Goal: Transaction & Acquisition: Download file/media

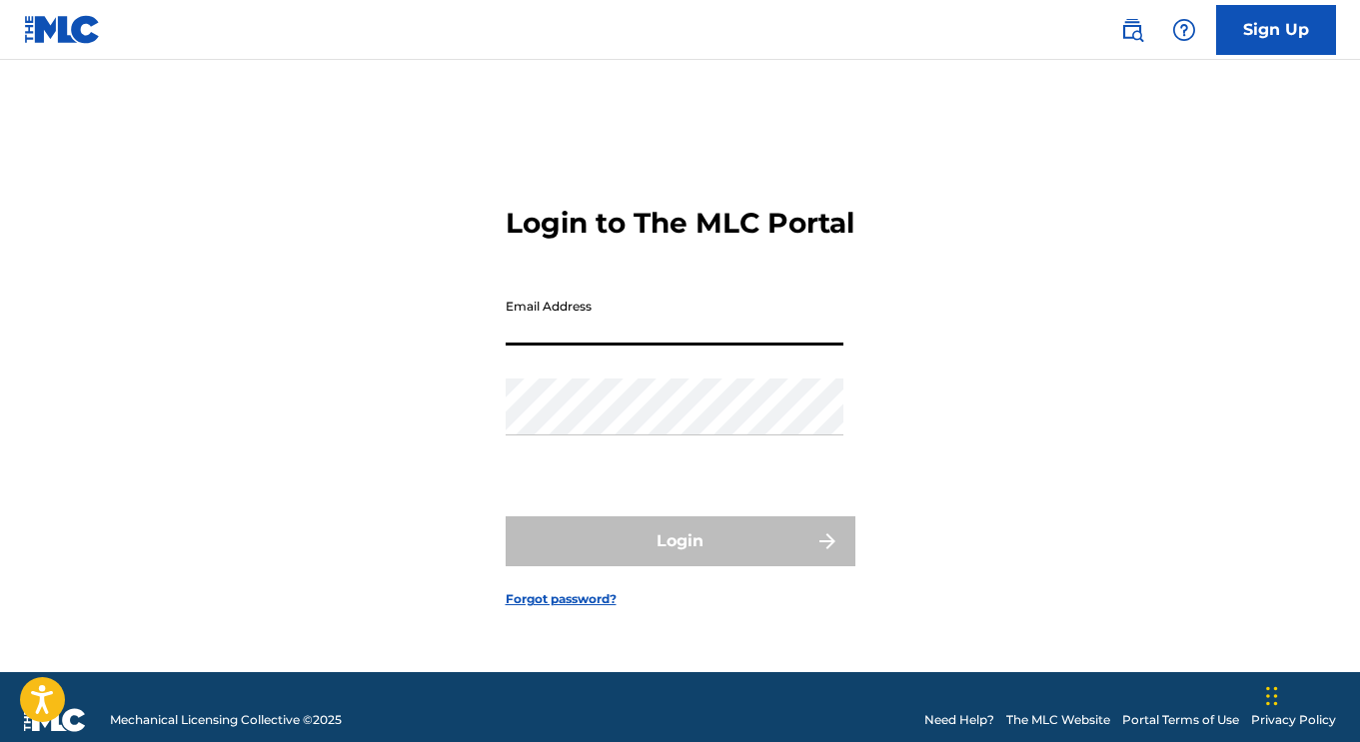
click at [624, 336] on input "Email Address" at bounding box center [674, 317] width 338 height 57
type input "[EMAIL_ADDRESS][DOMAIN_NAME]"
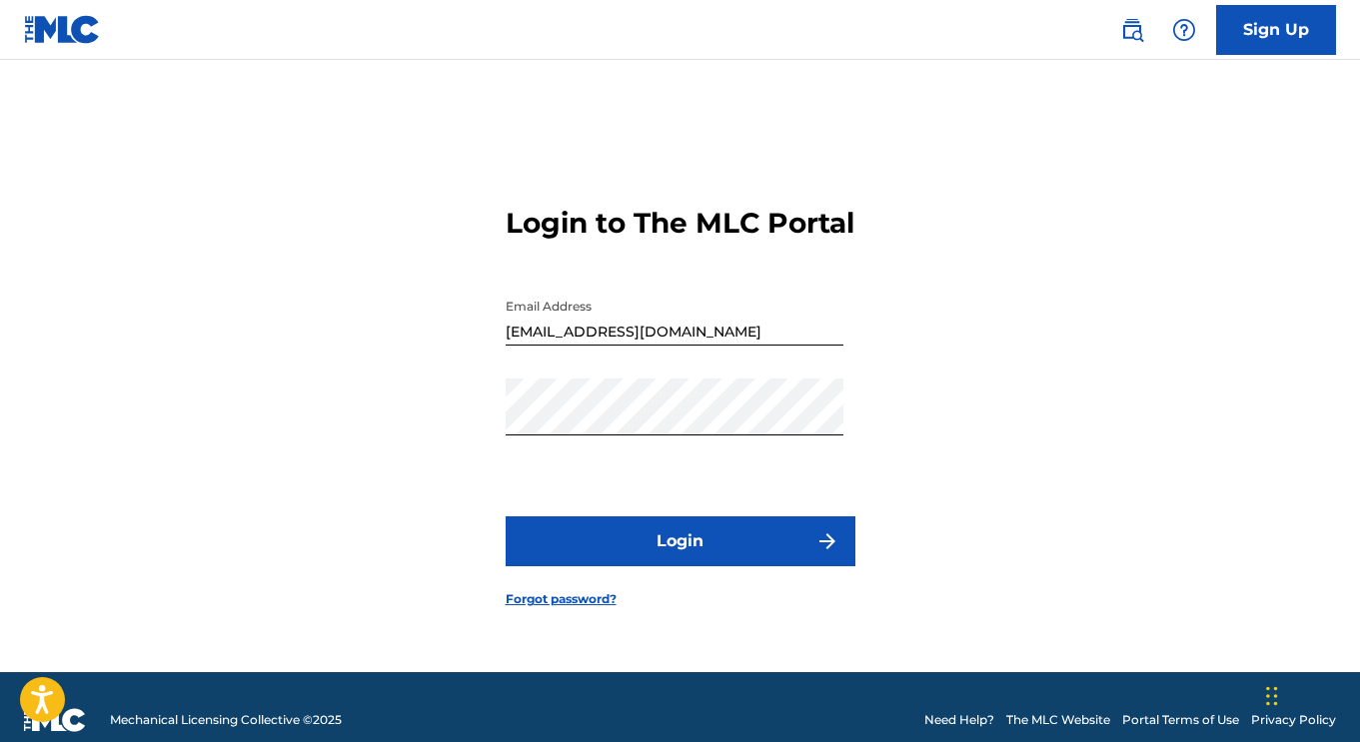
click at [665, 562] on button "Login" at bounding box center [680, 541] width 350 height 50
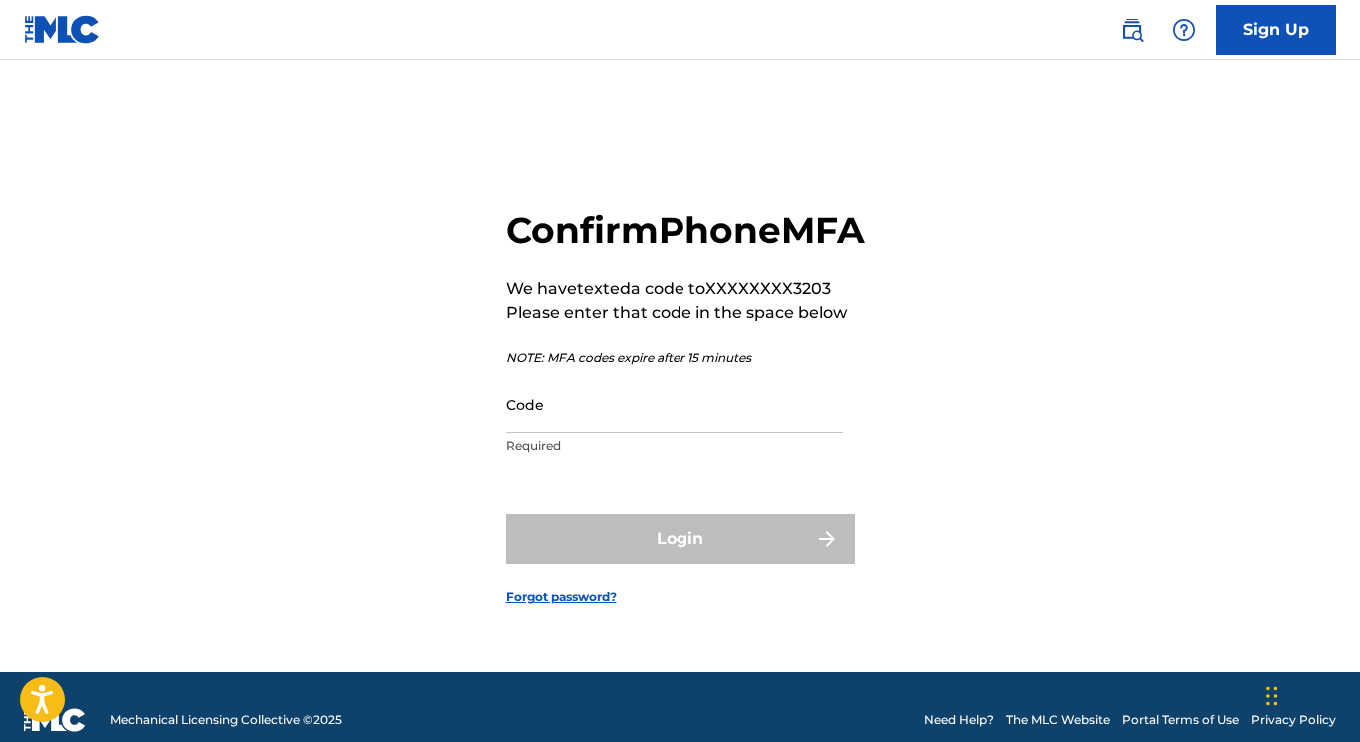
click at [597, 434] on input "Code" at bounding box center [674, 405] width 338 height 57
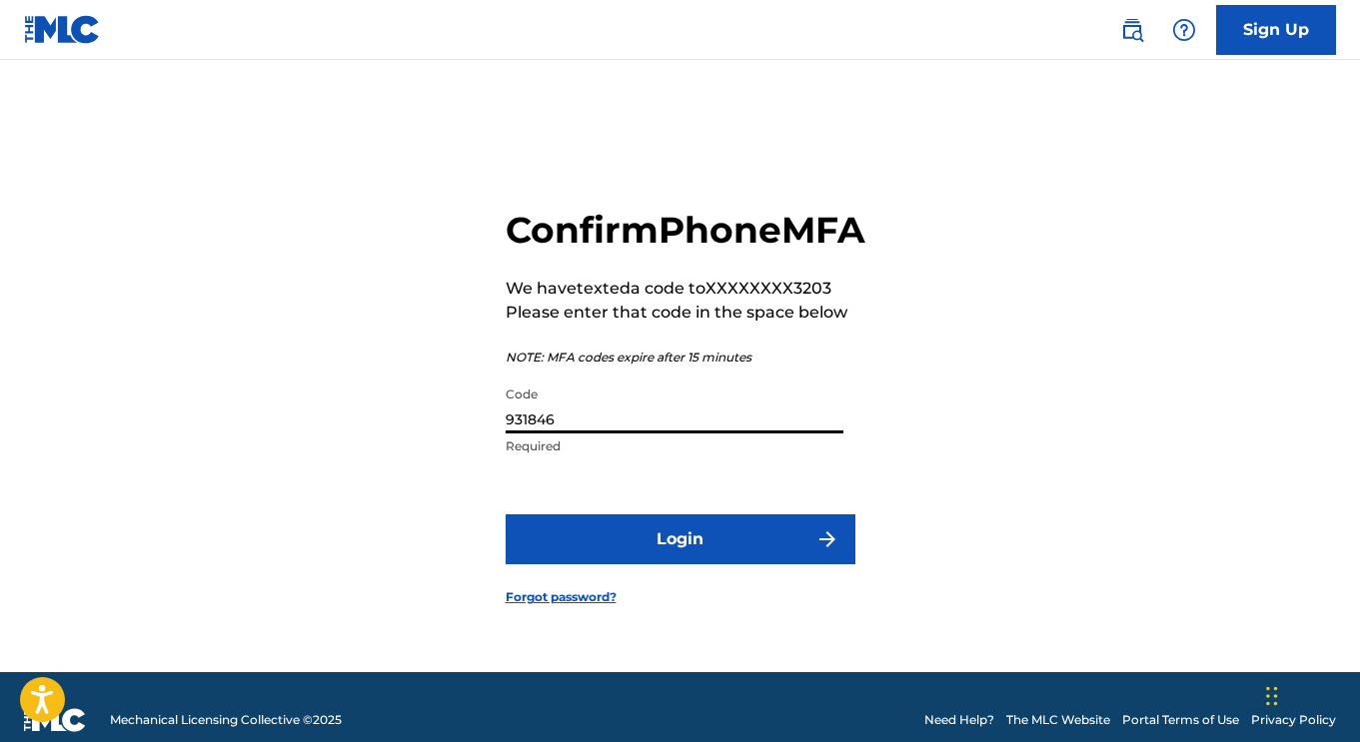
type input "931846"
click at [505, 514] on button "Login" at bounding box center [680, 539] width 350 height 50
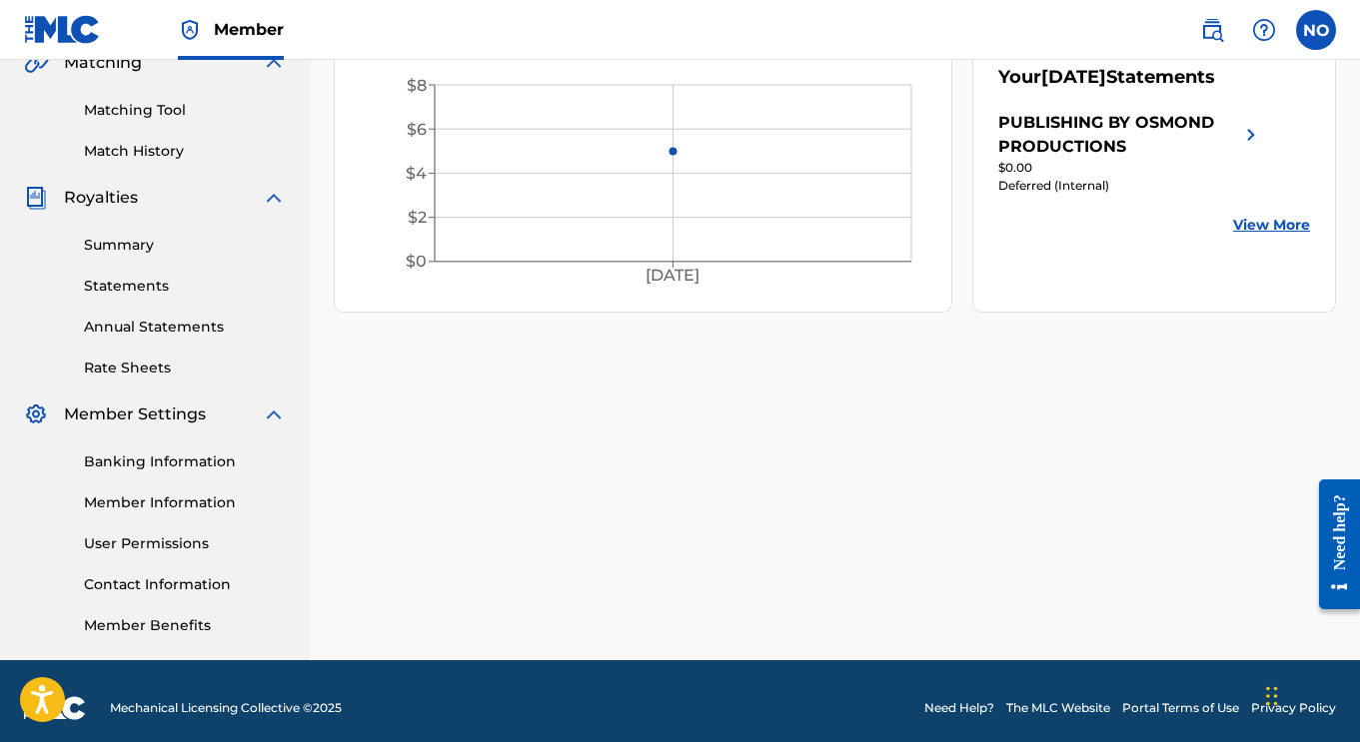
scroll to position [496, 0]
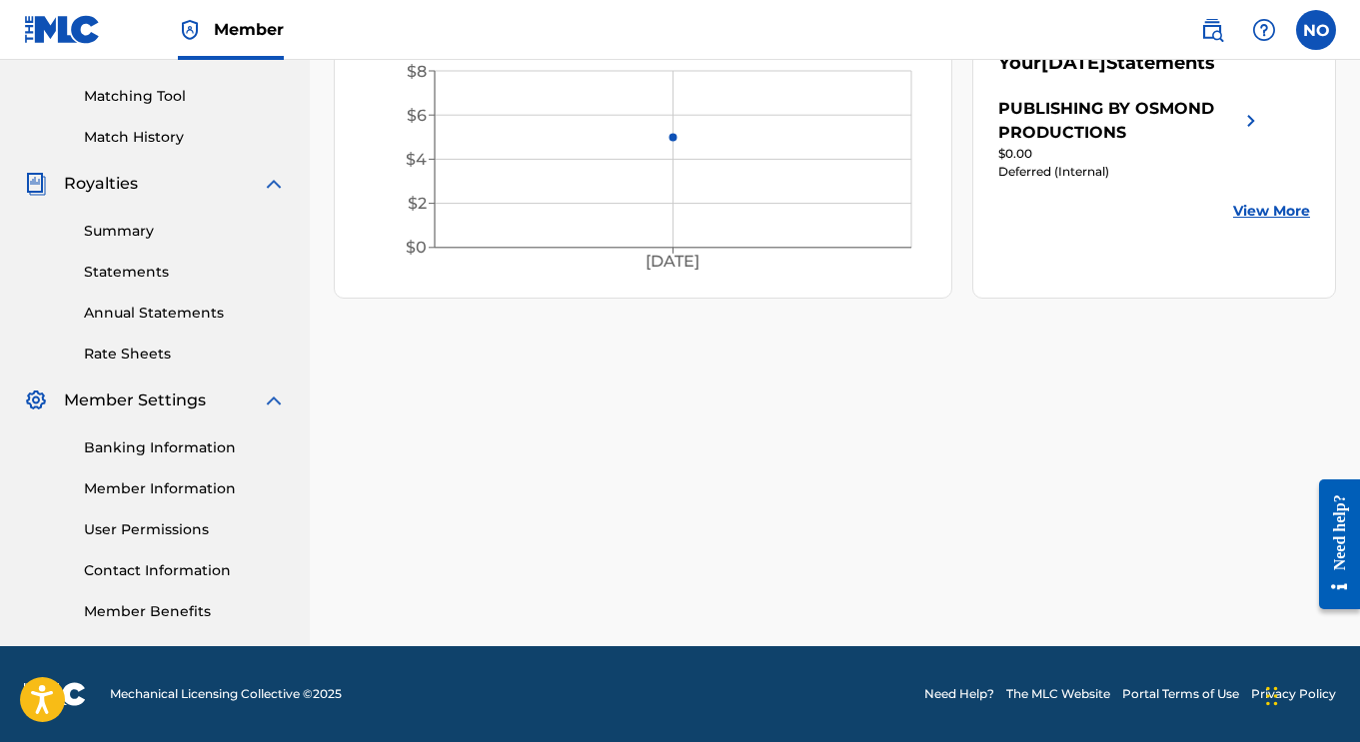
click at [140, 263] on link "Statements" at bounding box center [185, 272] width 202 height 21
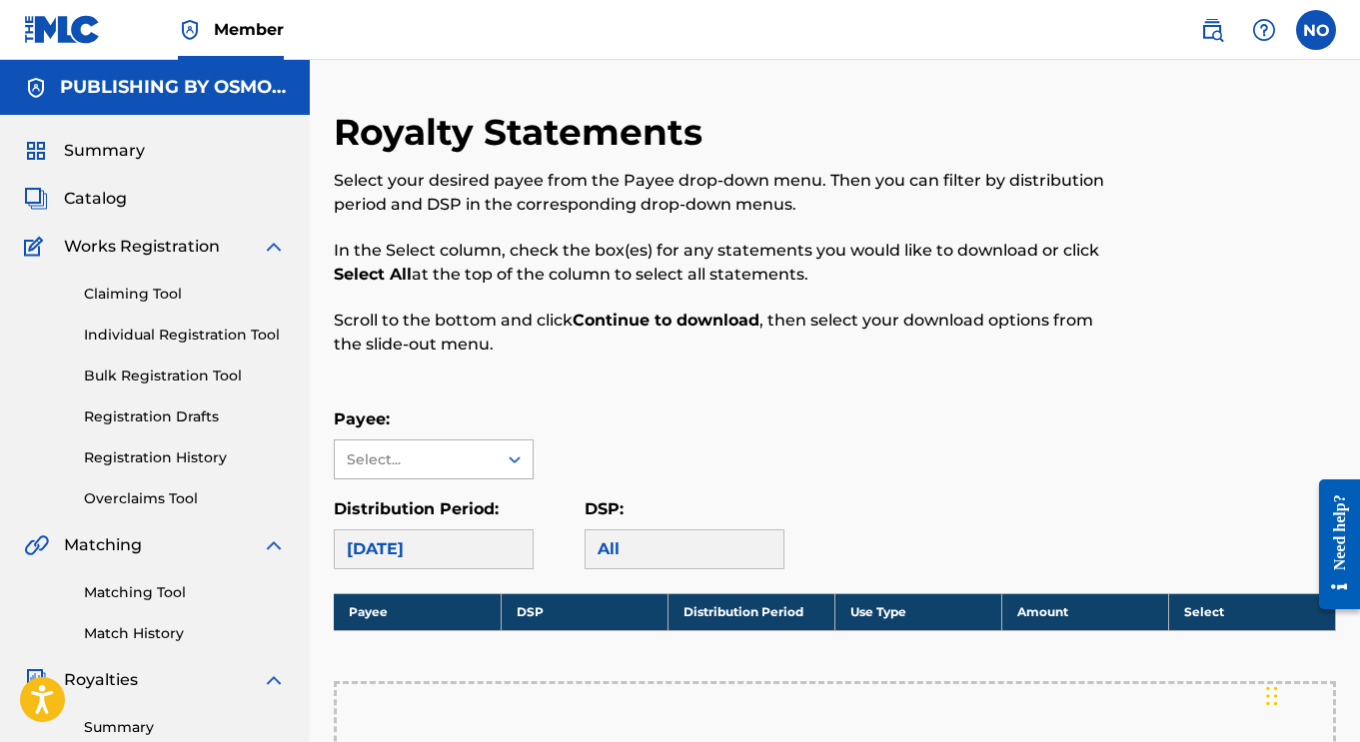
click at [448, 466] on div "Select..." at bounding box center [415, 460] width 136 height 21
click at [442, 499] on div "PUBLISHING BY OSMOND PRODUCTIONS" at bounding box center [434, 529] width 198 height 98
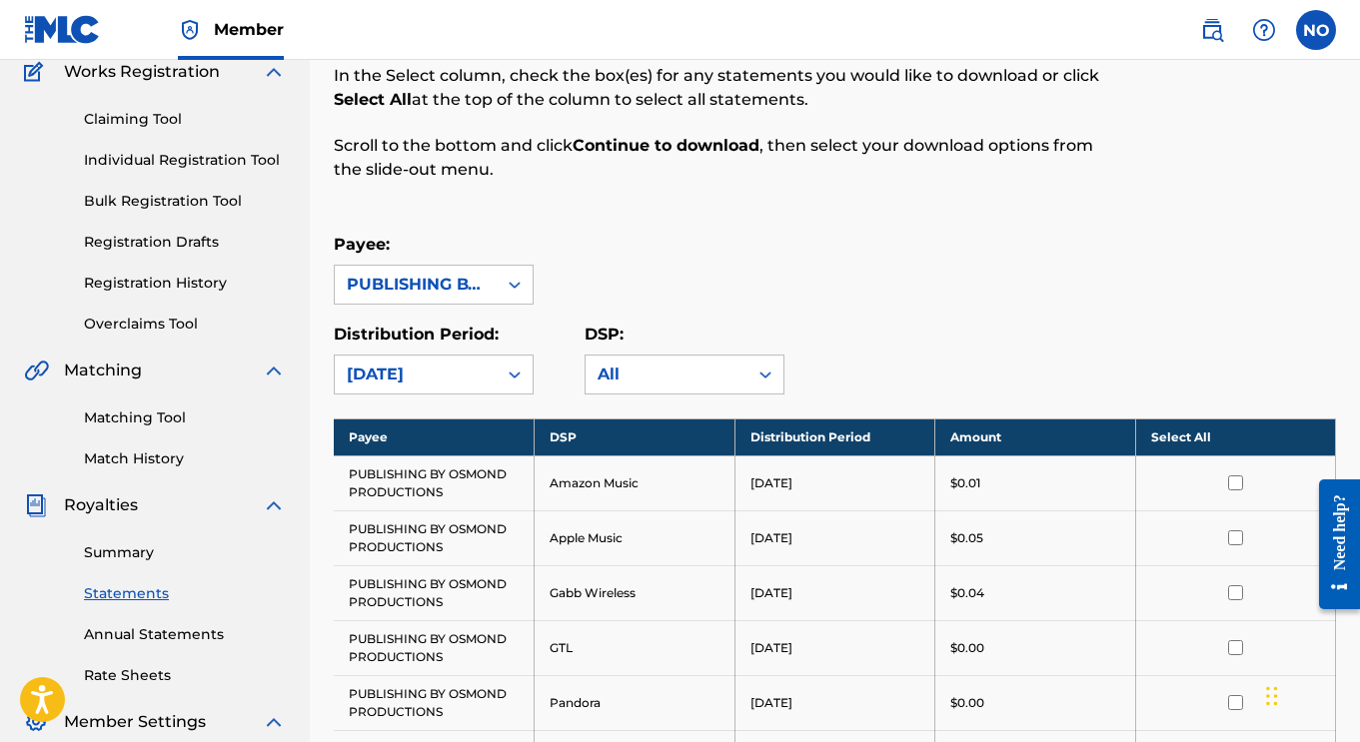
scroll to position [176, 0]
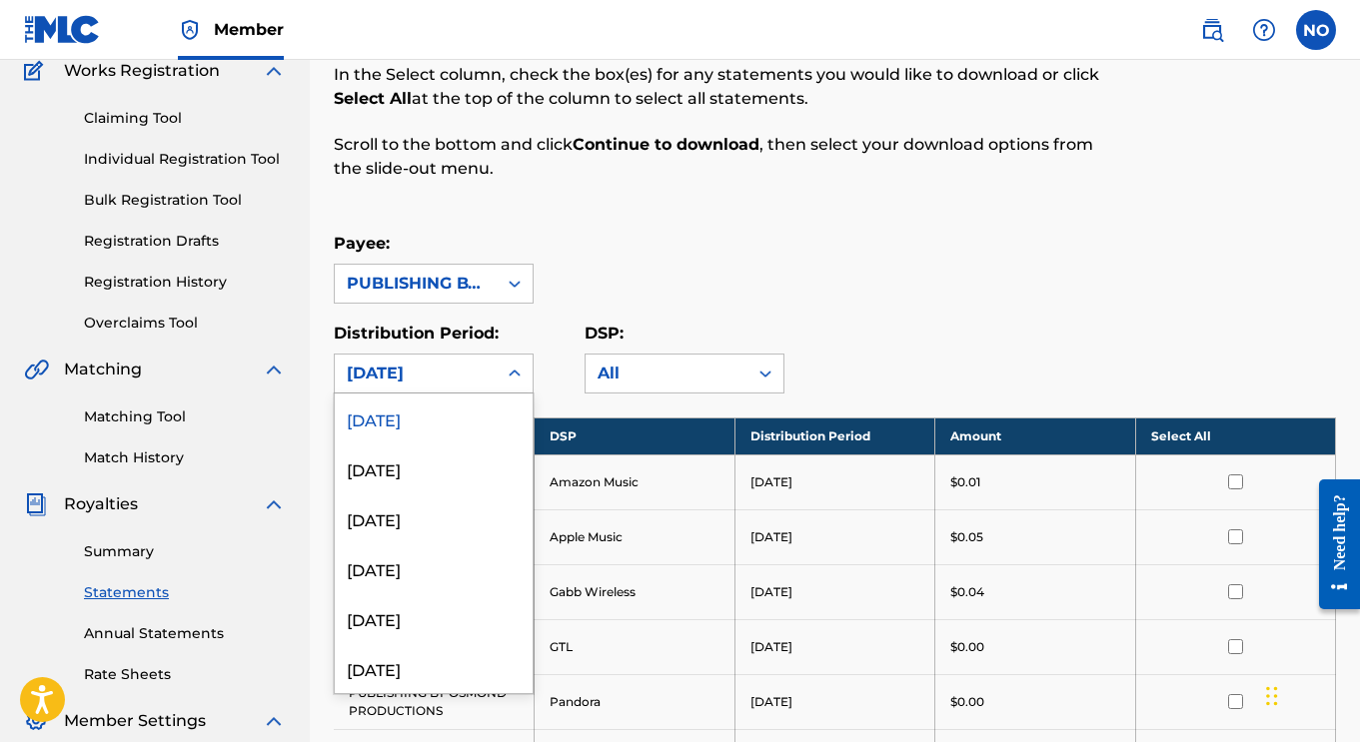
click at [513, 372] on icon at bounding box center [514, 374] width 20 height 20
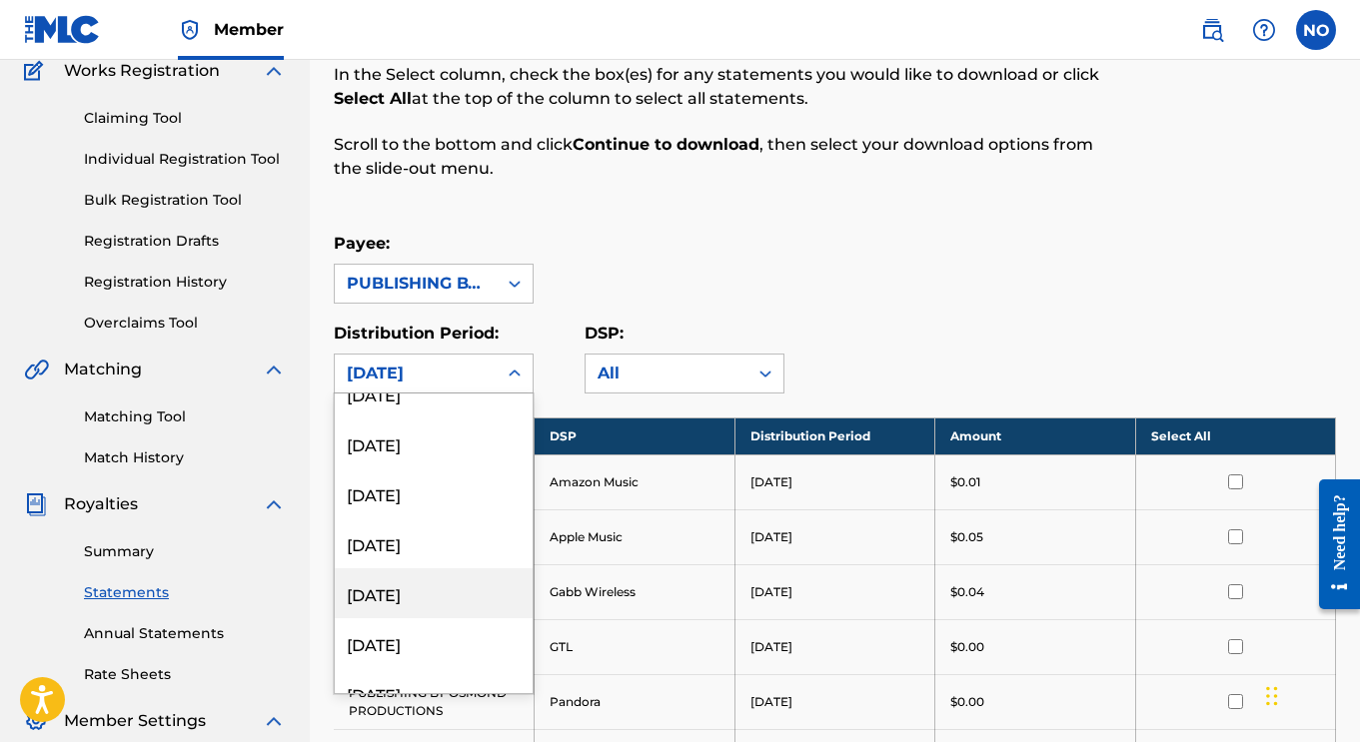
click at [433, 602] on div "[DATE]" at bounding box center [434, 593] width 198 height 50
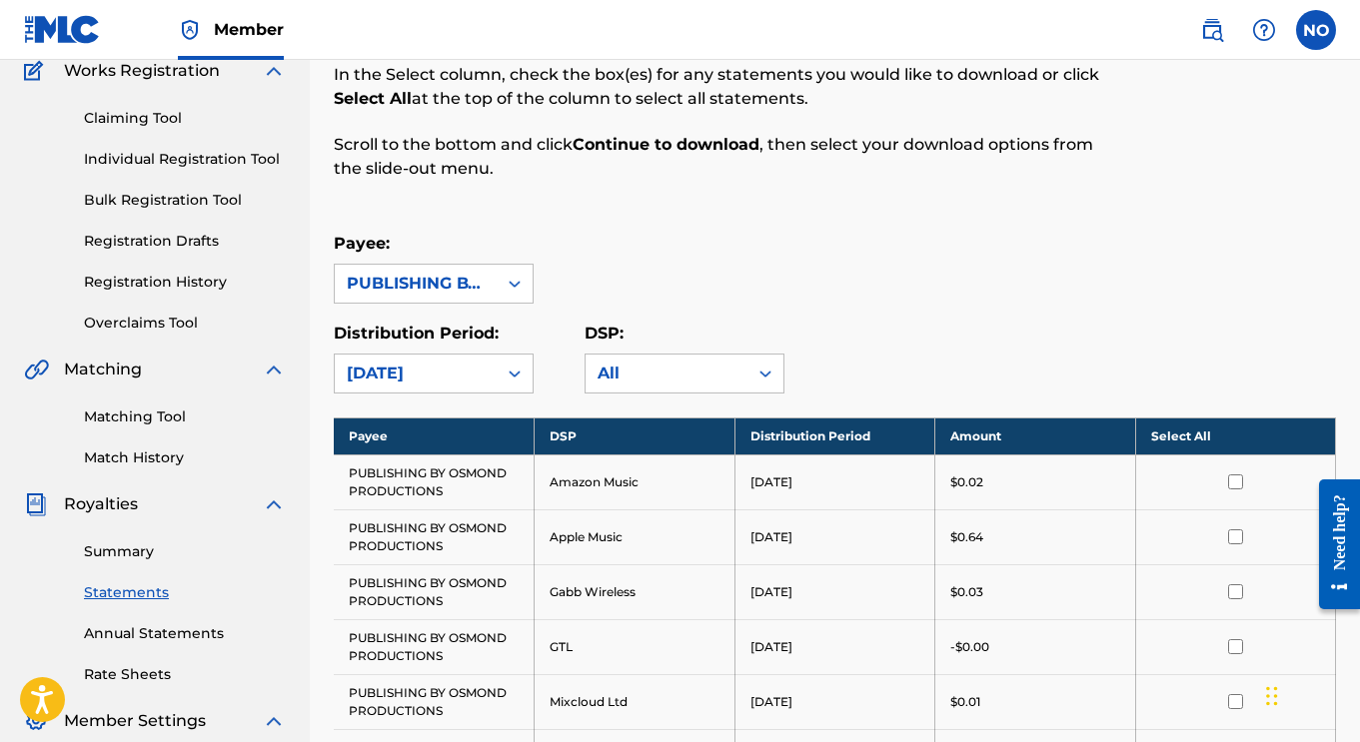
click at [1170, 435] on th "Select All" at bounding box center [1235, 436] width 201 height 37
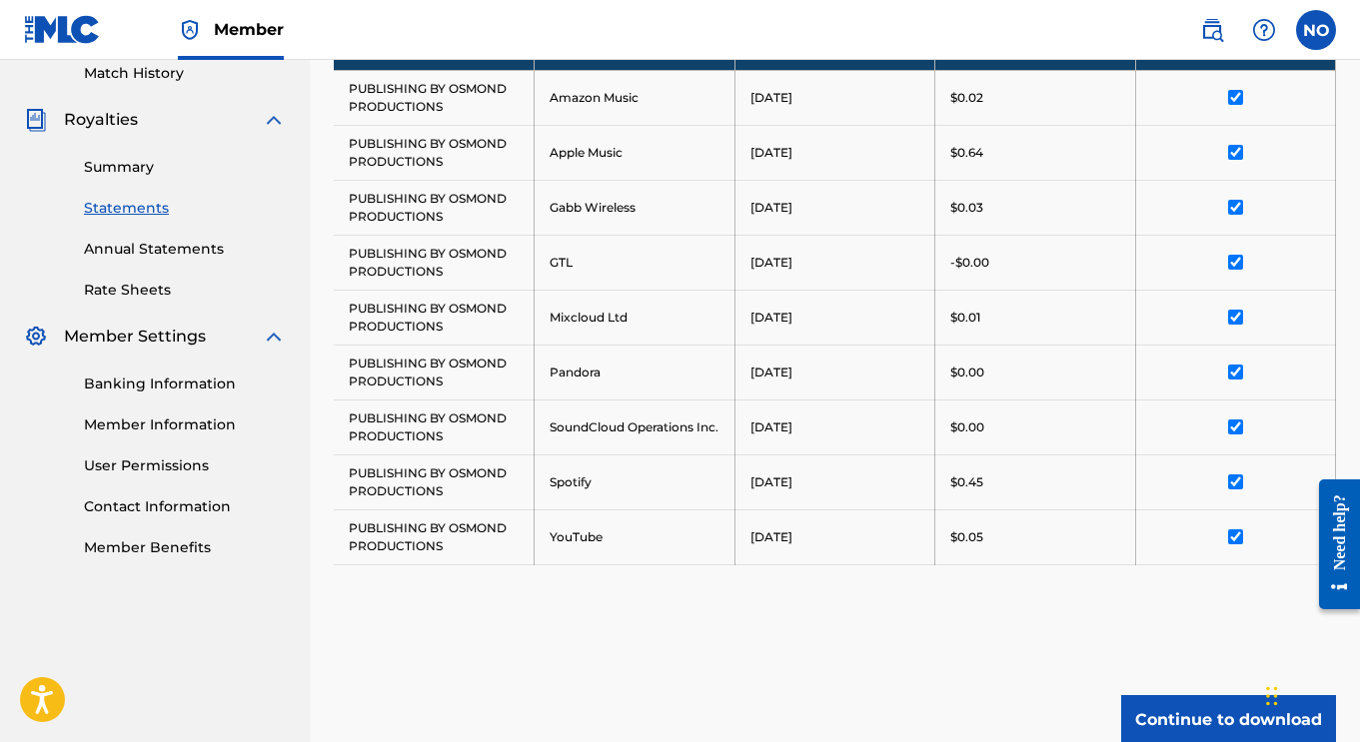
scroll to position [738, 0]
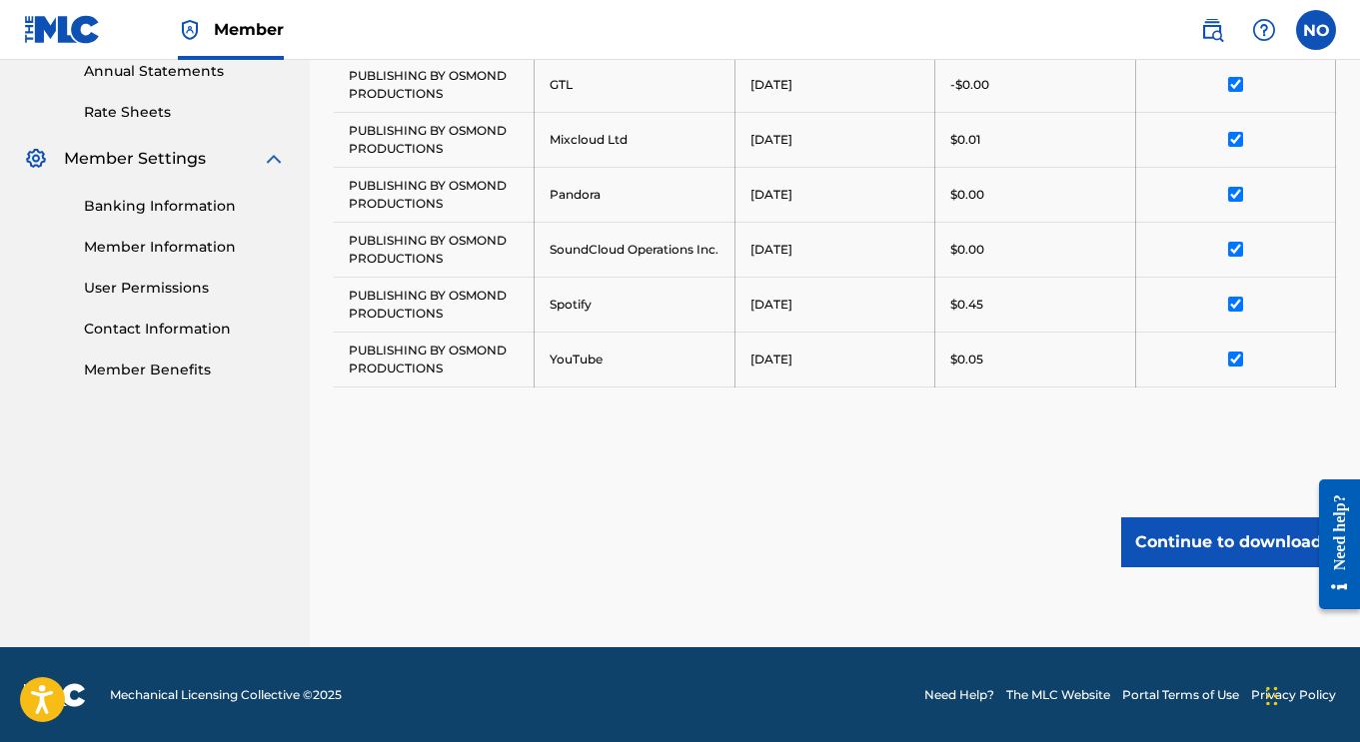
click at [1205, 530] on button "Continue to download" at bounding box center [1228, 542] width 215 height 50
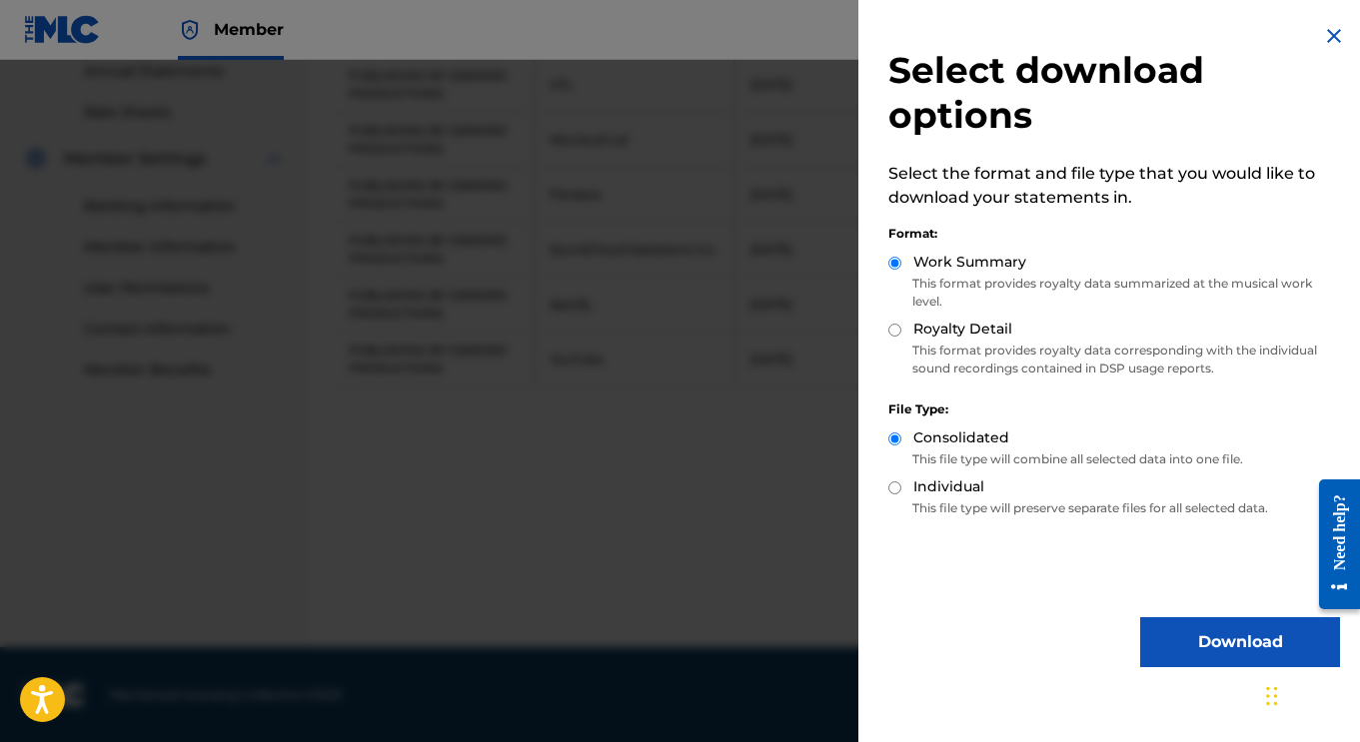
click at [1192, 637] on button "Download" at bounding box center [1240, 642] width 200 height 50
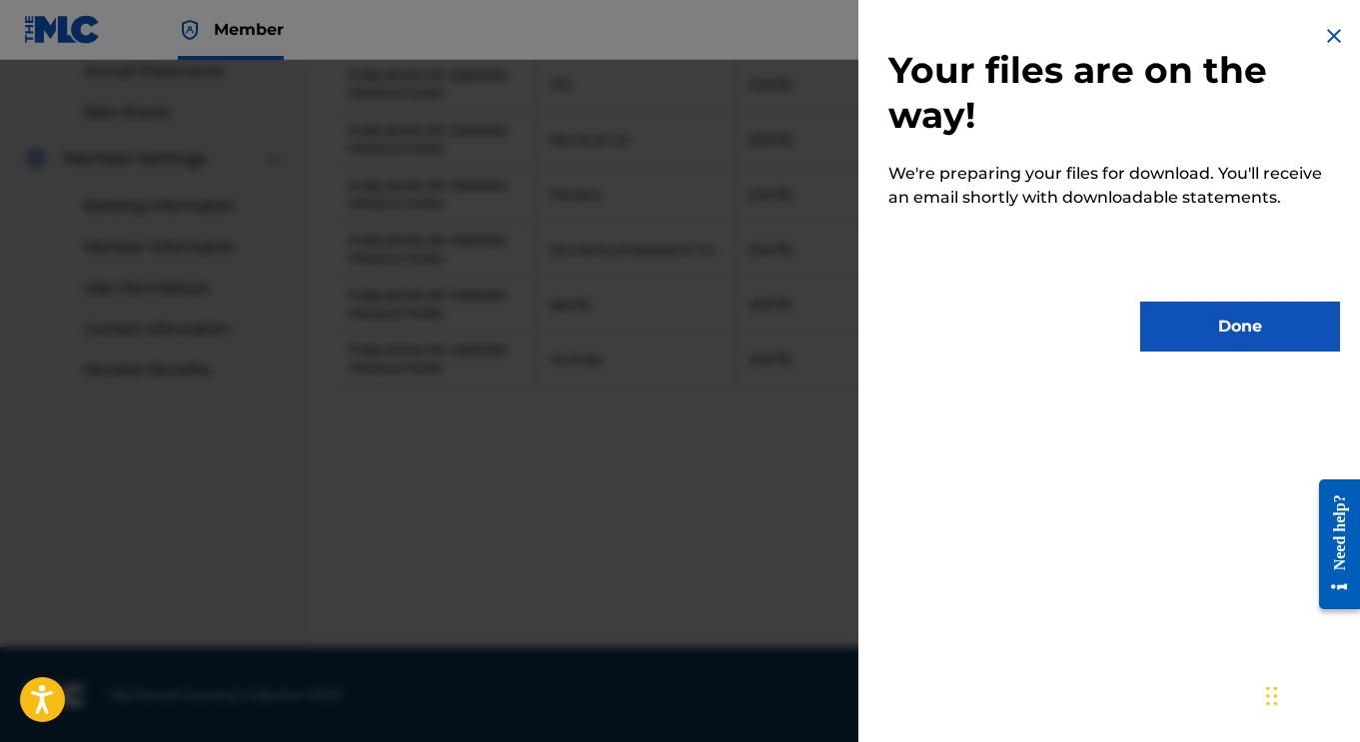
click at [1218, 320] on button "Done" at bounding box center [1240, 327] width 200 height 50
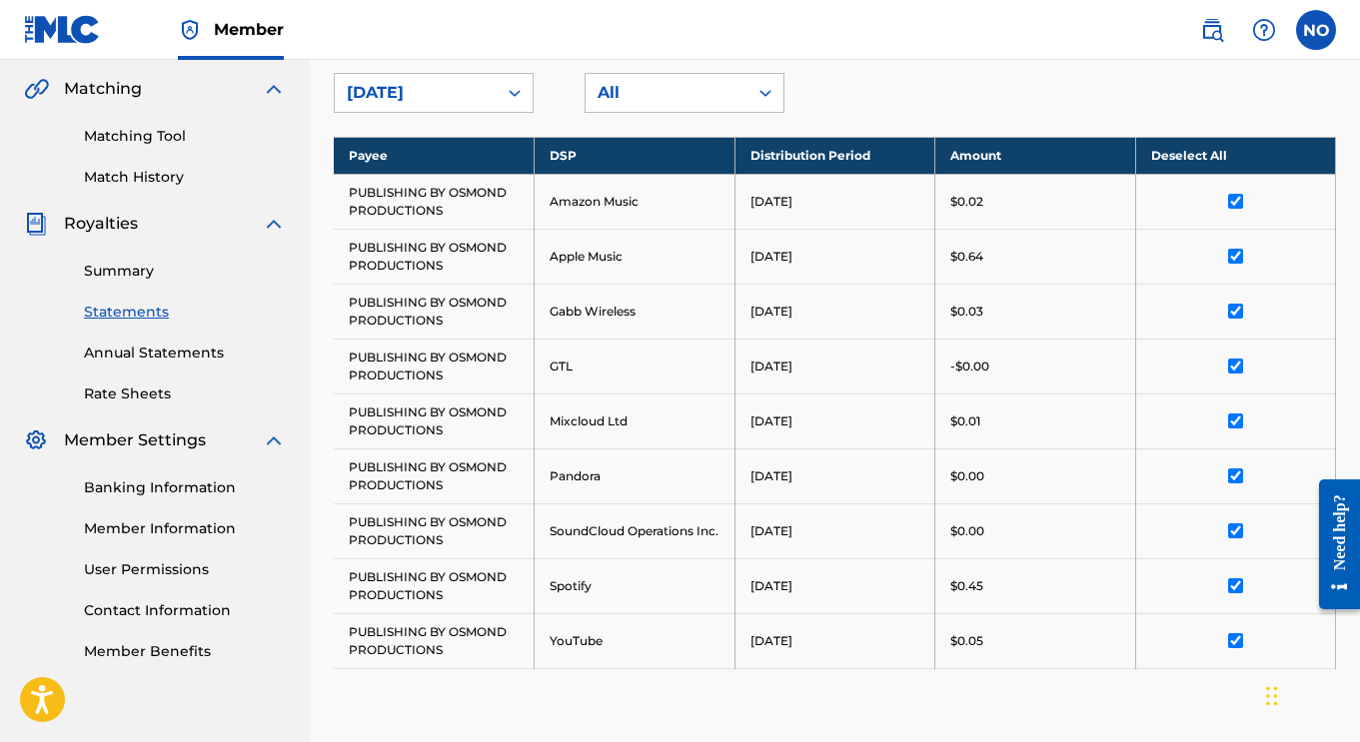
scroll to position [264, 0]
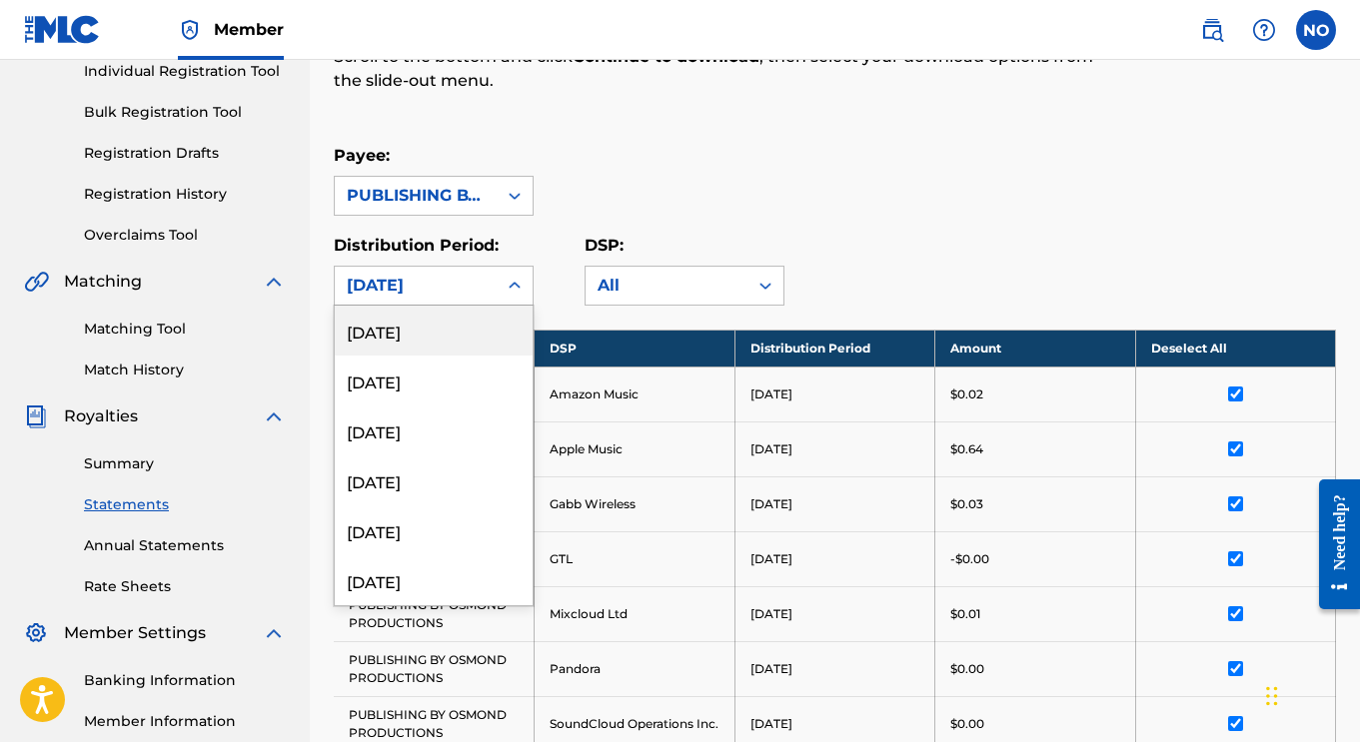
click at [481, 282] on div "[DATE]" at bounding box center [416, 286] width 138 height 24
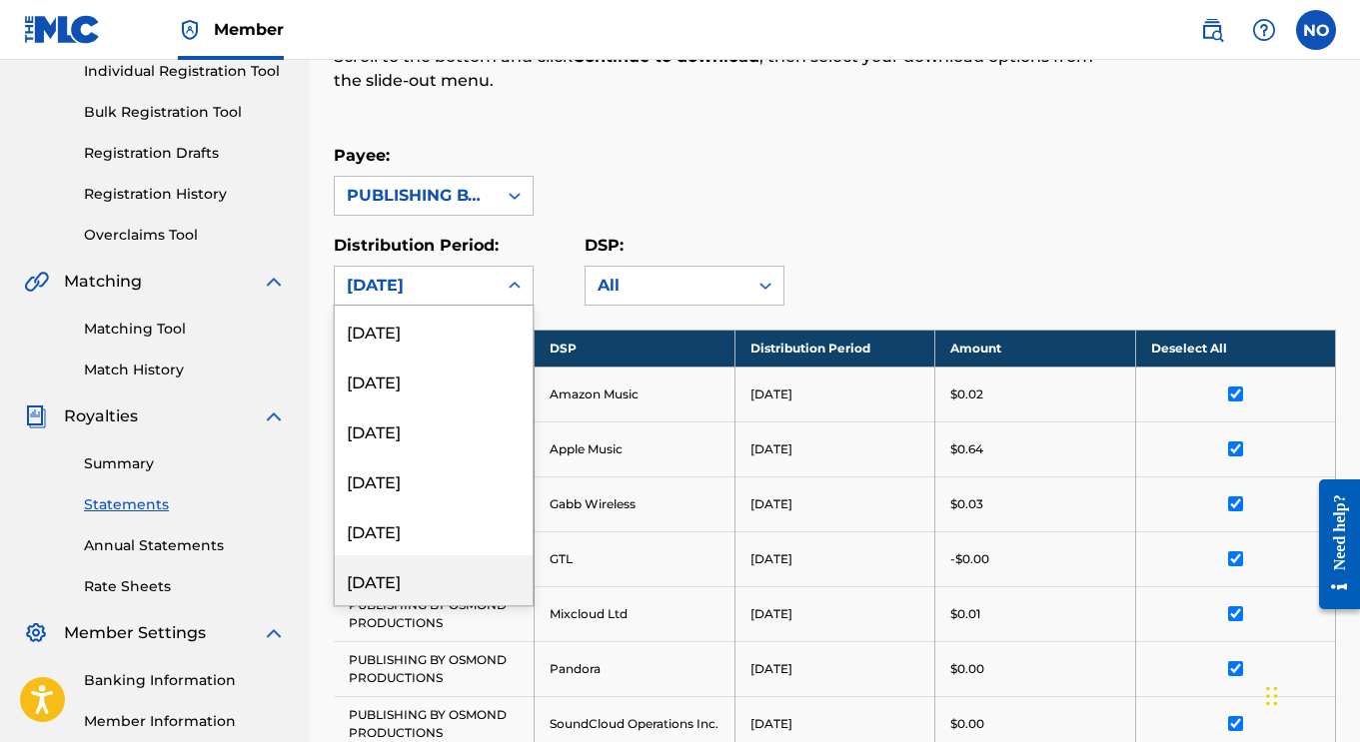
click at [423, 583] on div "[DATE]" at bounding box center [434, 580] width 198 height 50
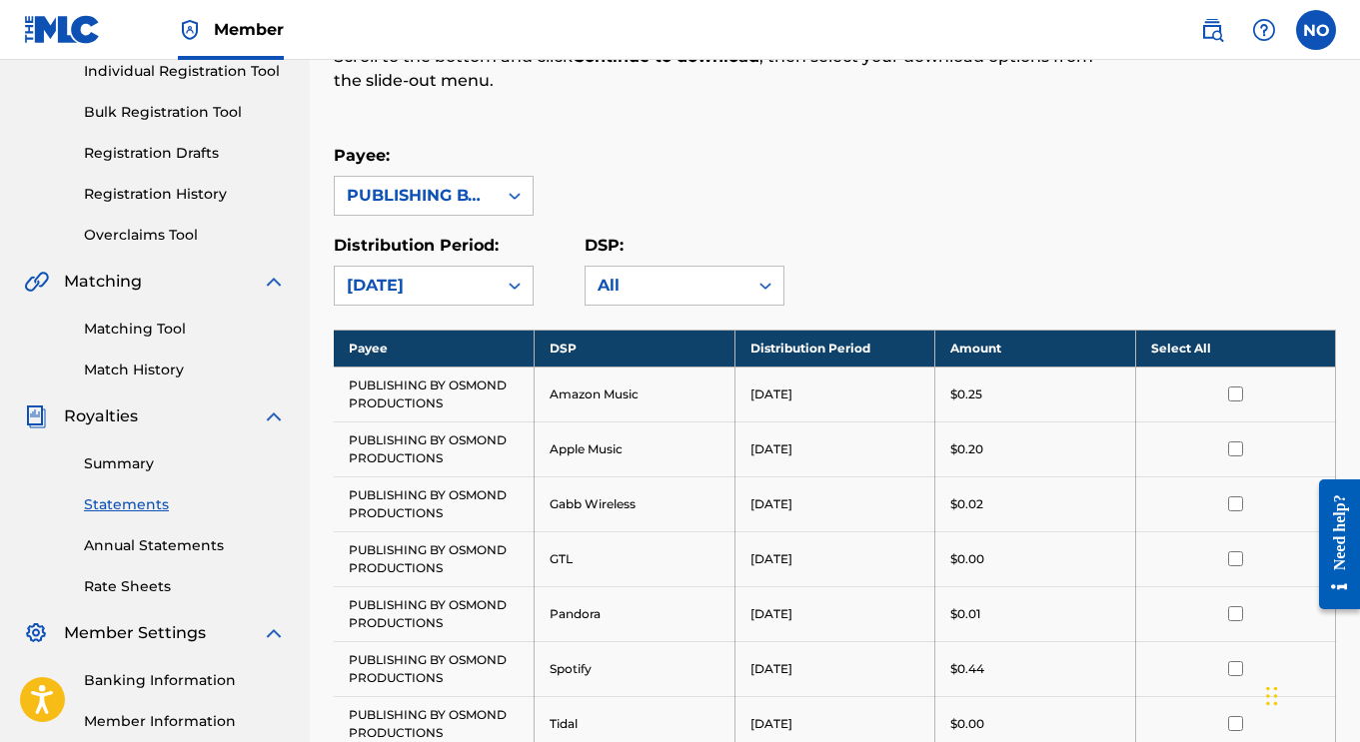
click at [1200, 354] on th "Select All" at bounding box center [1235, 348] width 201 height 37
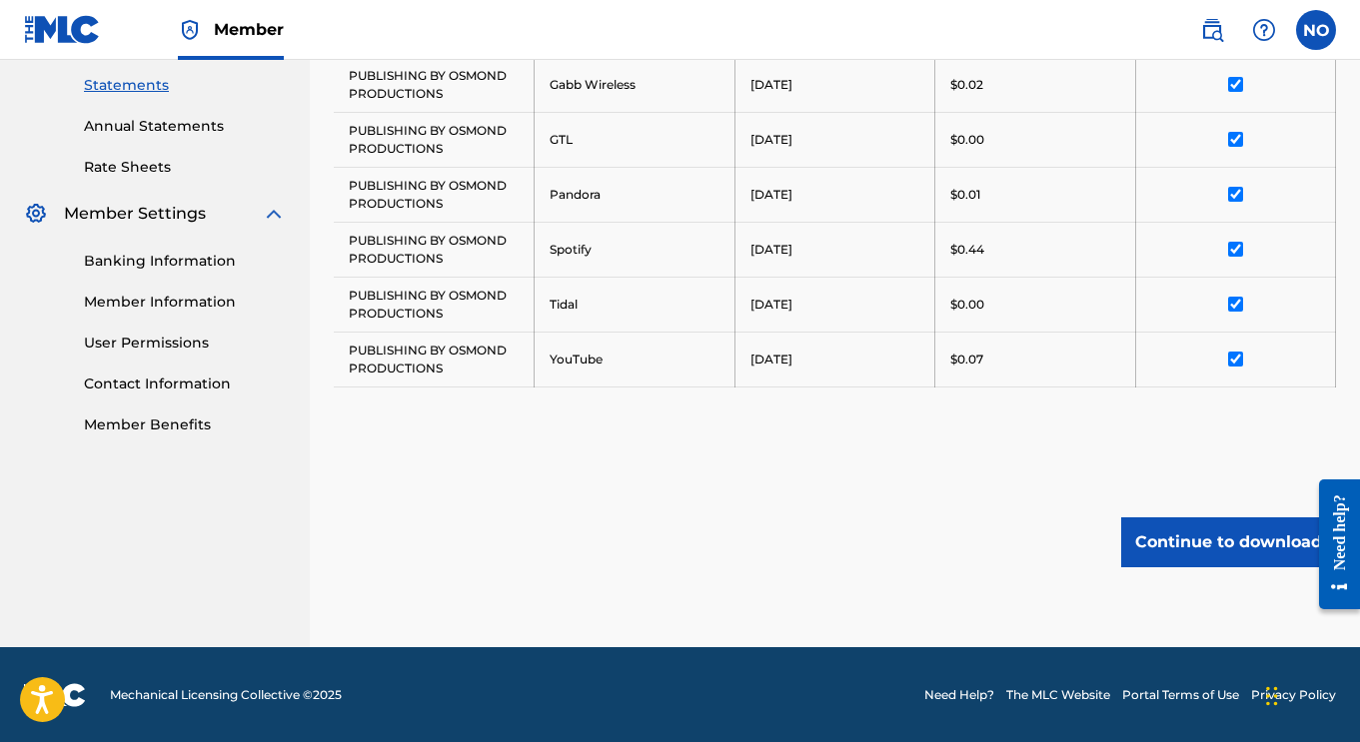
click at [1185, 528] on button "Continue to download" at bounding box center [1228, 542] width 215 height 50
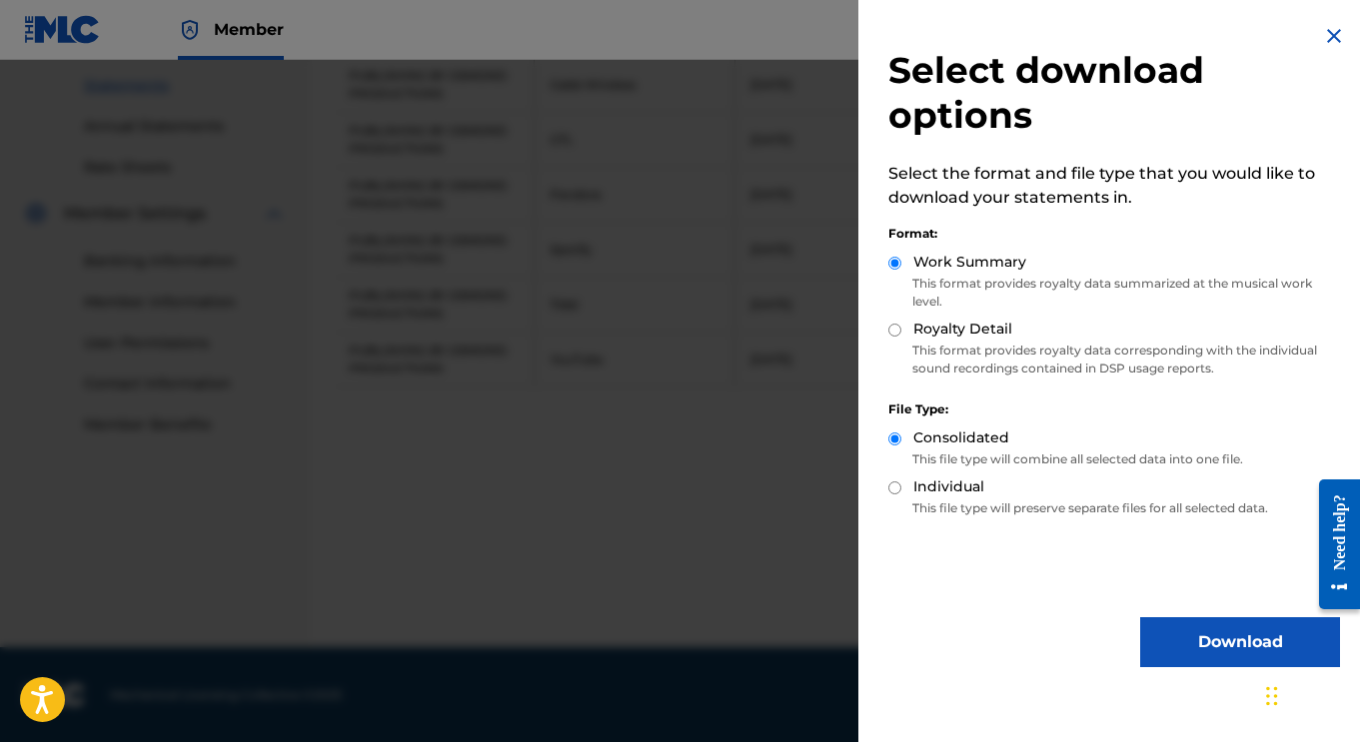
click at [1169, 647] on button "Download" at bounding box center [1240, 642] width 200 height 50
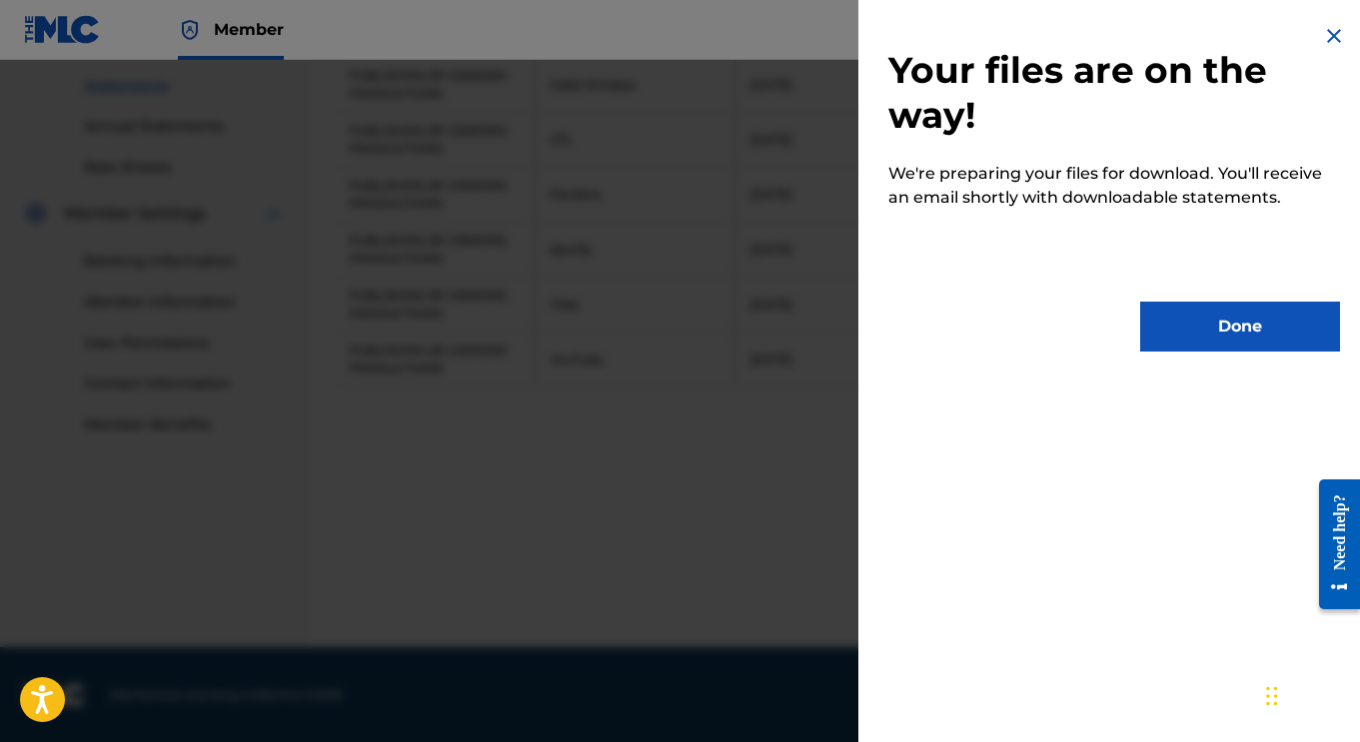
click at [1171, 345] on button "Done" at bounding box center [1240, 327] width 200 height 50
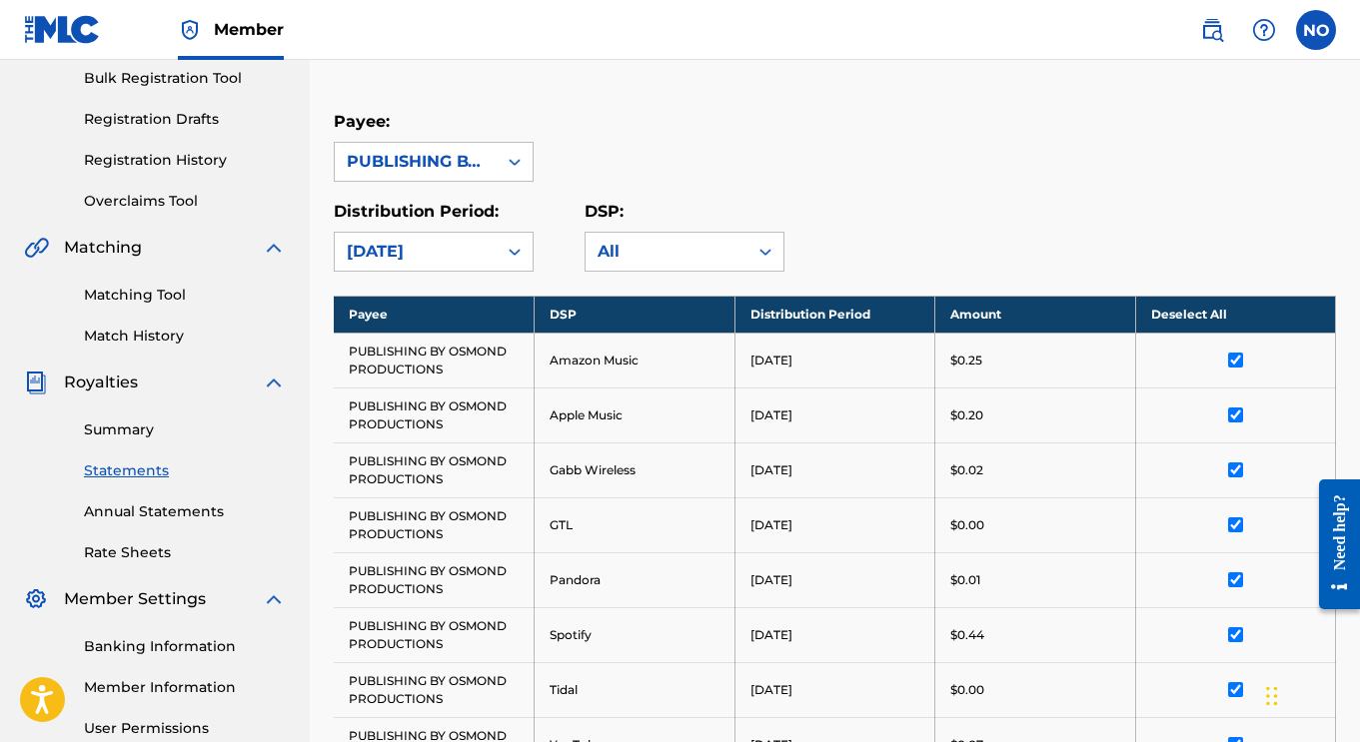
scroll to position [297, 0]
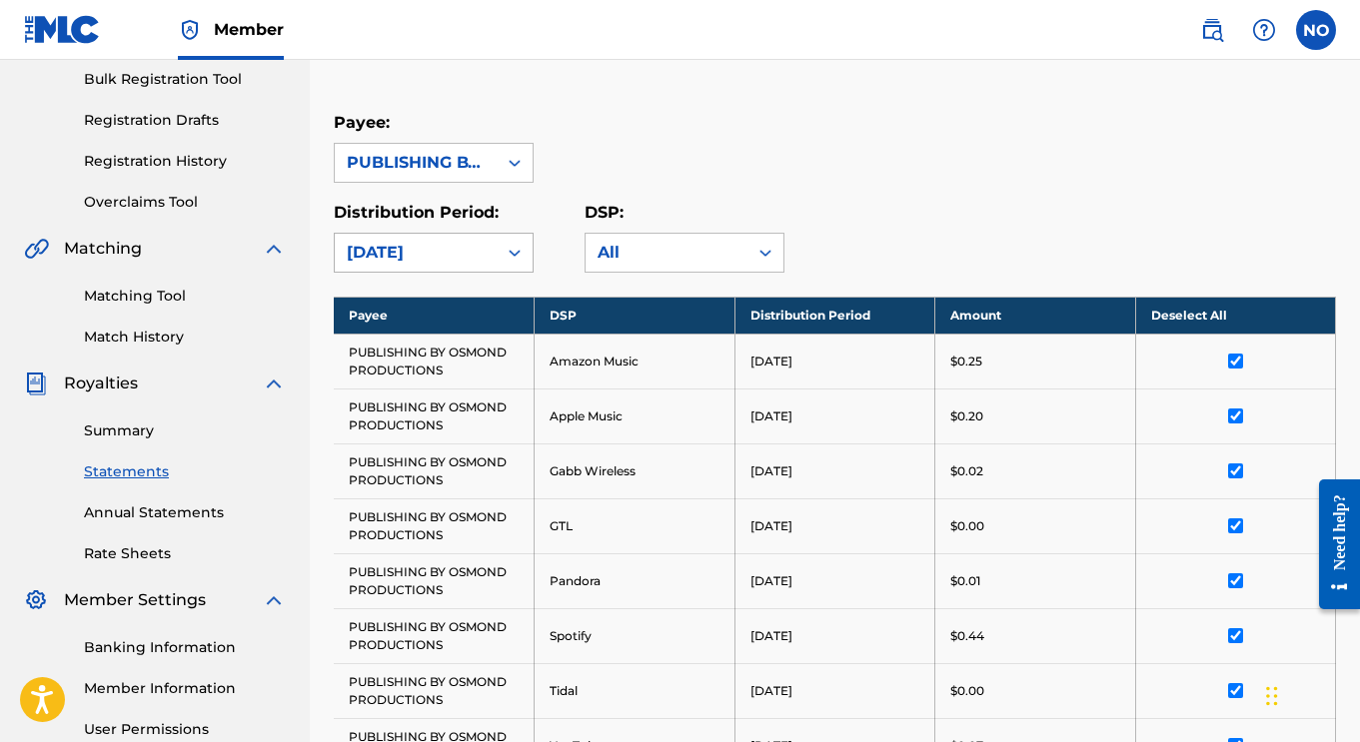
click at [519, 265] on div at bounding box center [514, 253] width 36 height 36
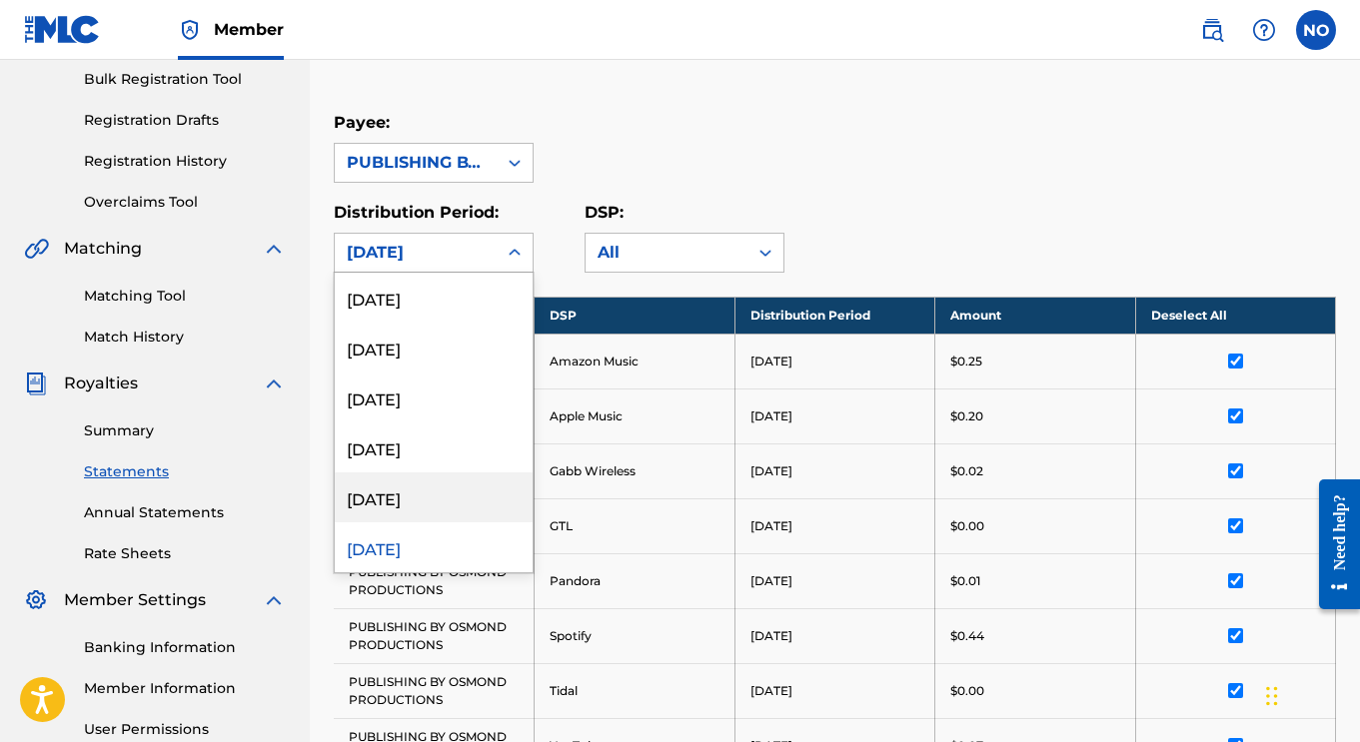
click at [415, 504] on div "[DATE]" at bounding box center [434, 498] width 198 height 50
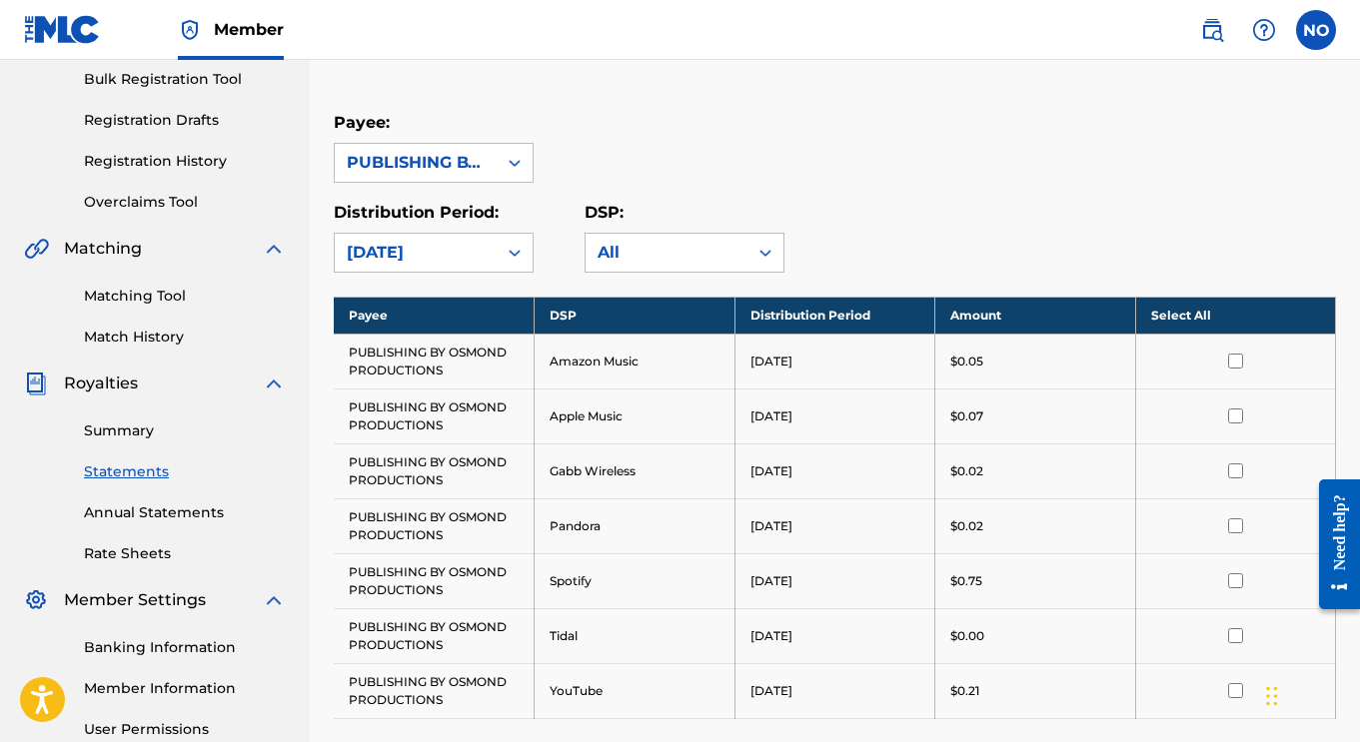
click at [1203, 315] on th "Select All" at bounding box center [1235, 315] width 201 height 37
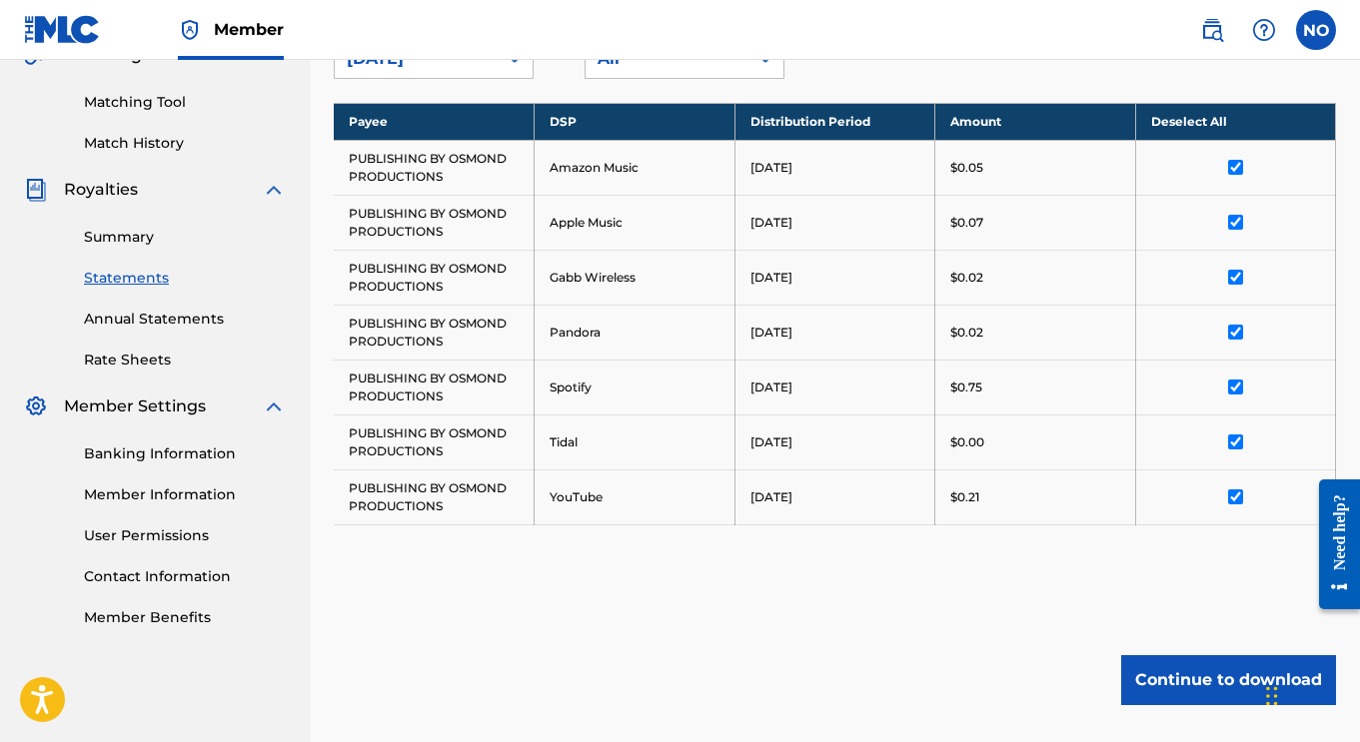
scroll to position [628, 0]
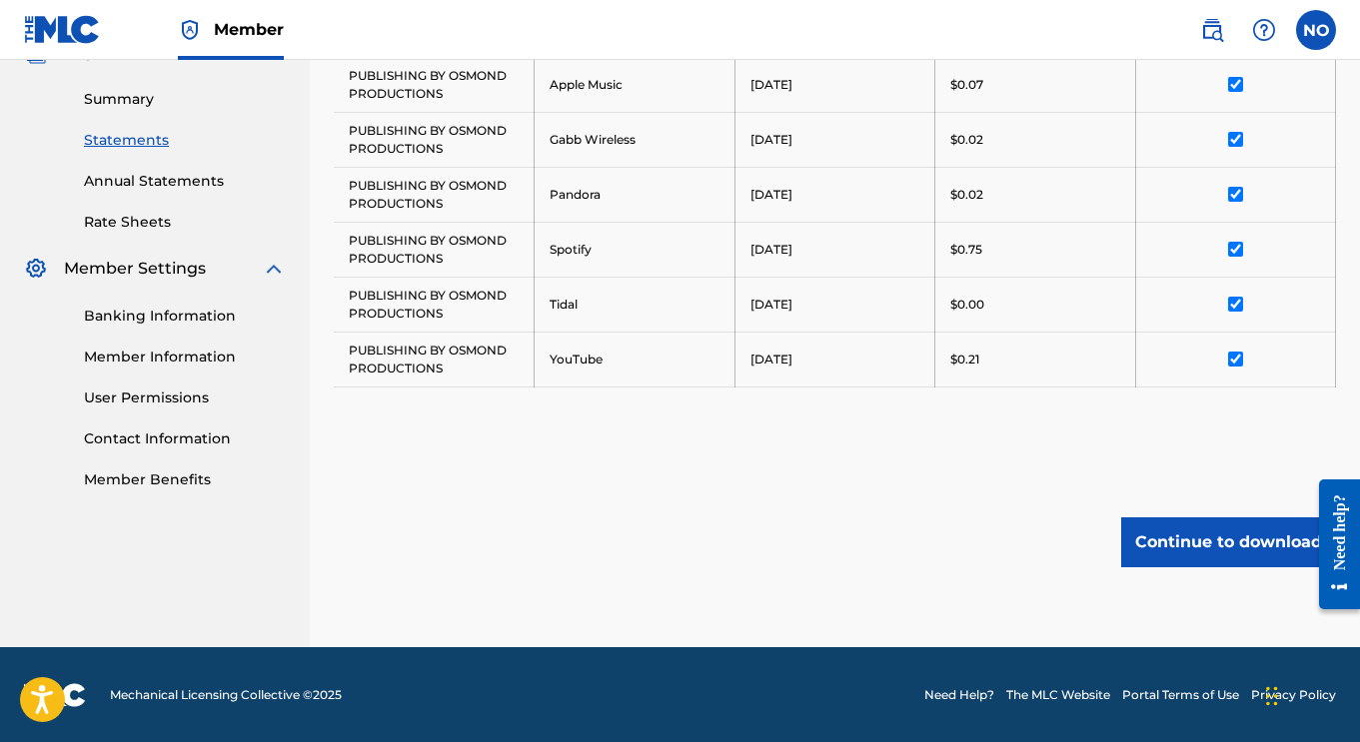
click at [1182, 543] on button "Continue to download" at bounding box center [1228, 542] width 215 height 50
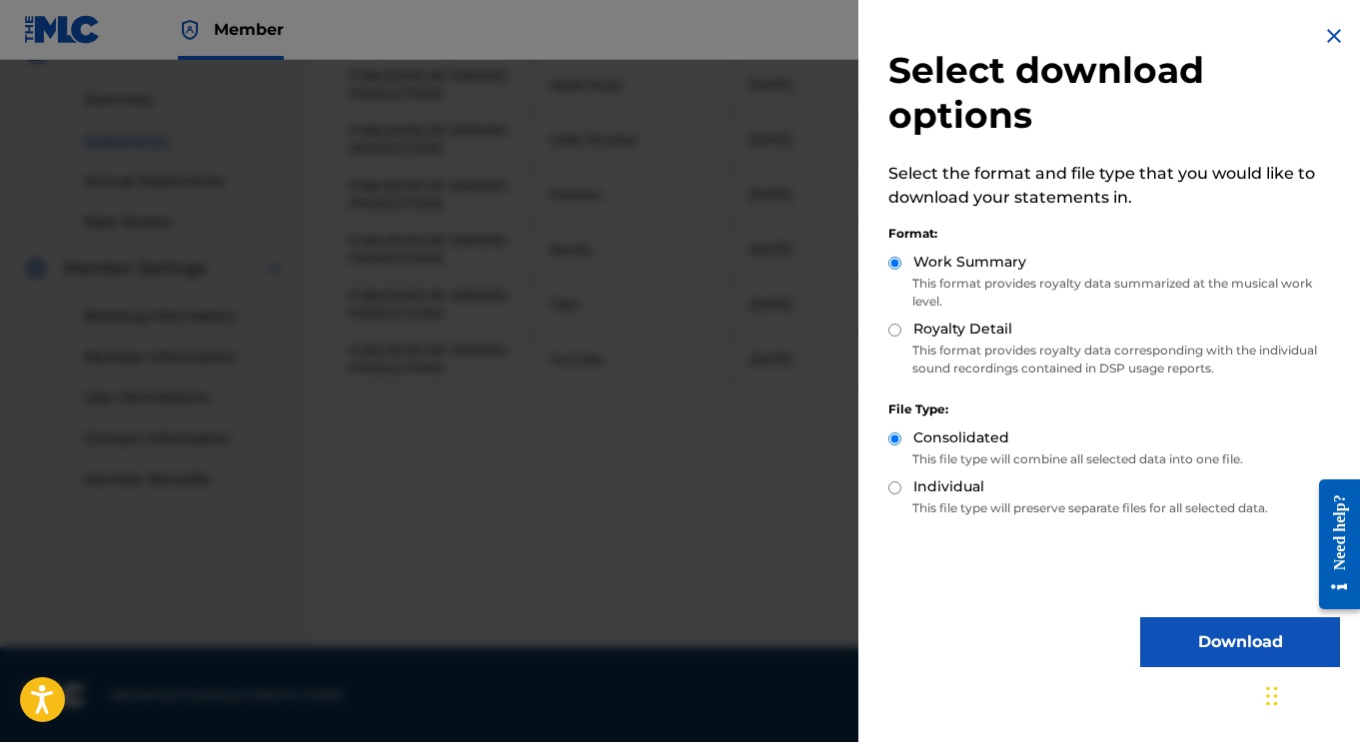
click at [1184, 645] on button "Download" at bounding box center [1240, 642] width 200 height 50
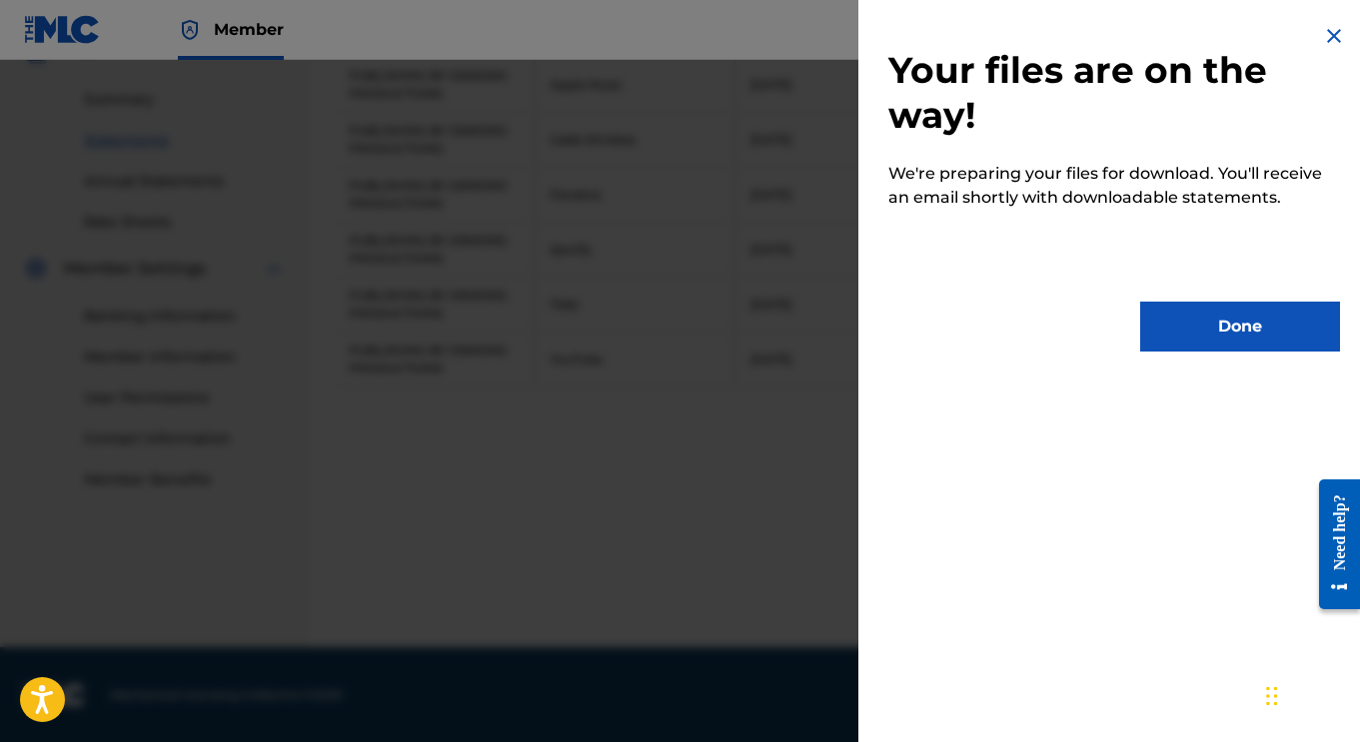
click at [1219, 325] on button "Done" at bounding box center [1240, 327] width 200 height 50
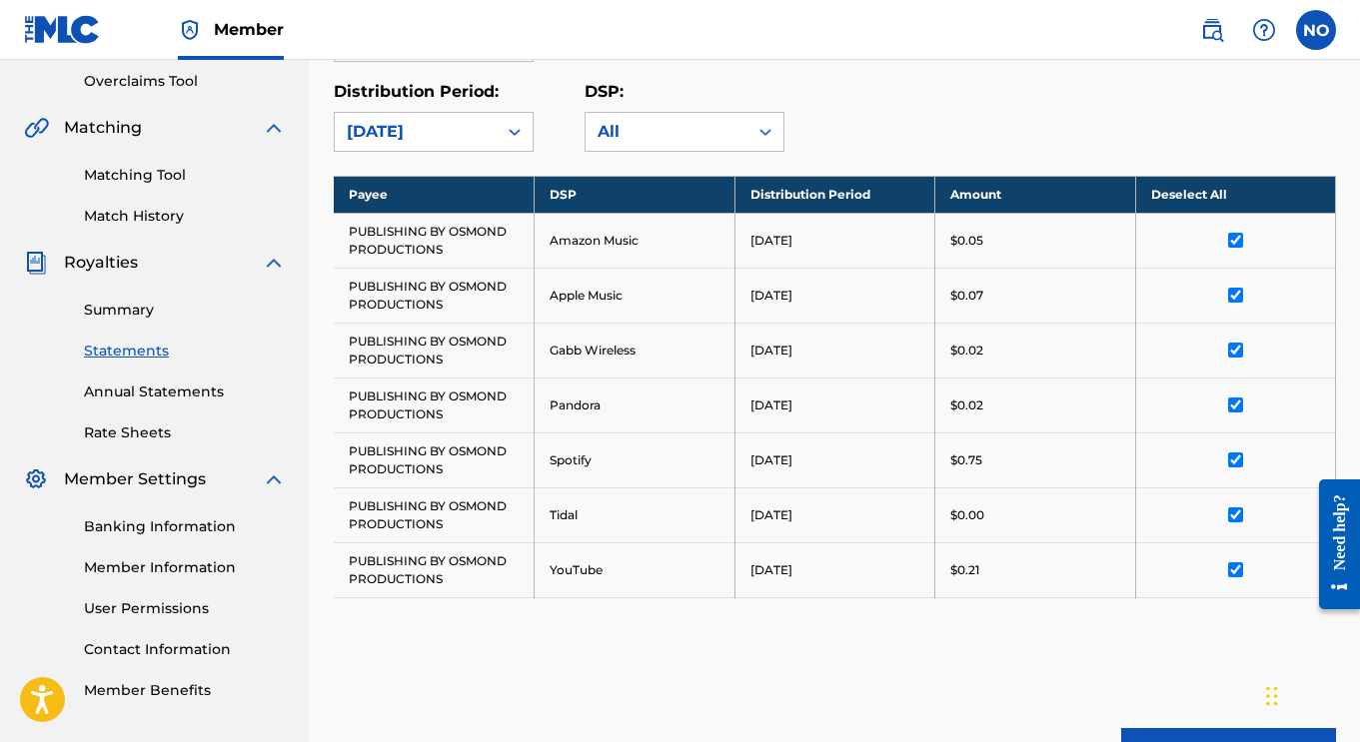
scroll to position [419, 0]
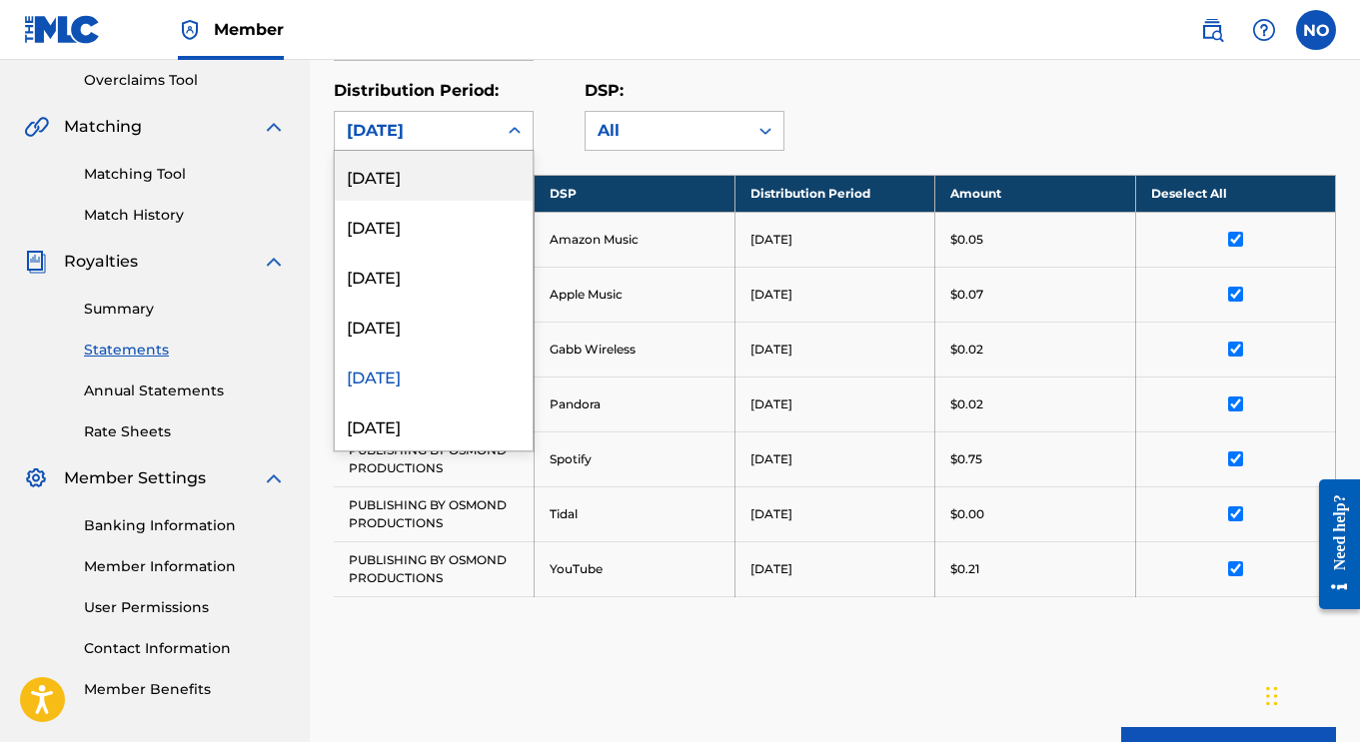
click at [475, 127] on div "[DATE]" at bounding box center [416, 131] width 138 height 24
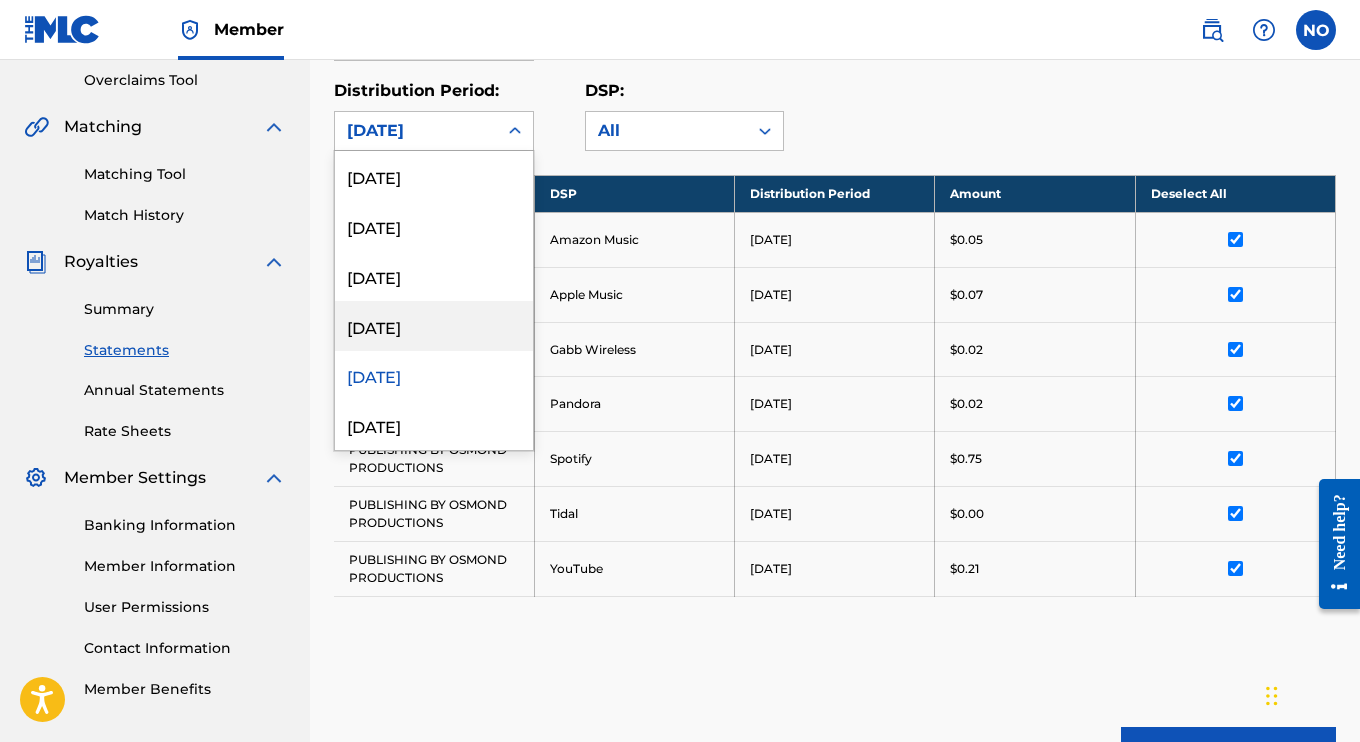
click at [412, 326] on div "[DATE]" at bounding box center [434, 326] width 198 height 50
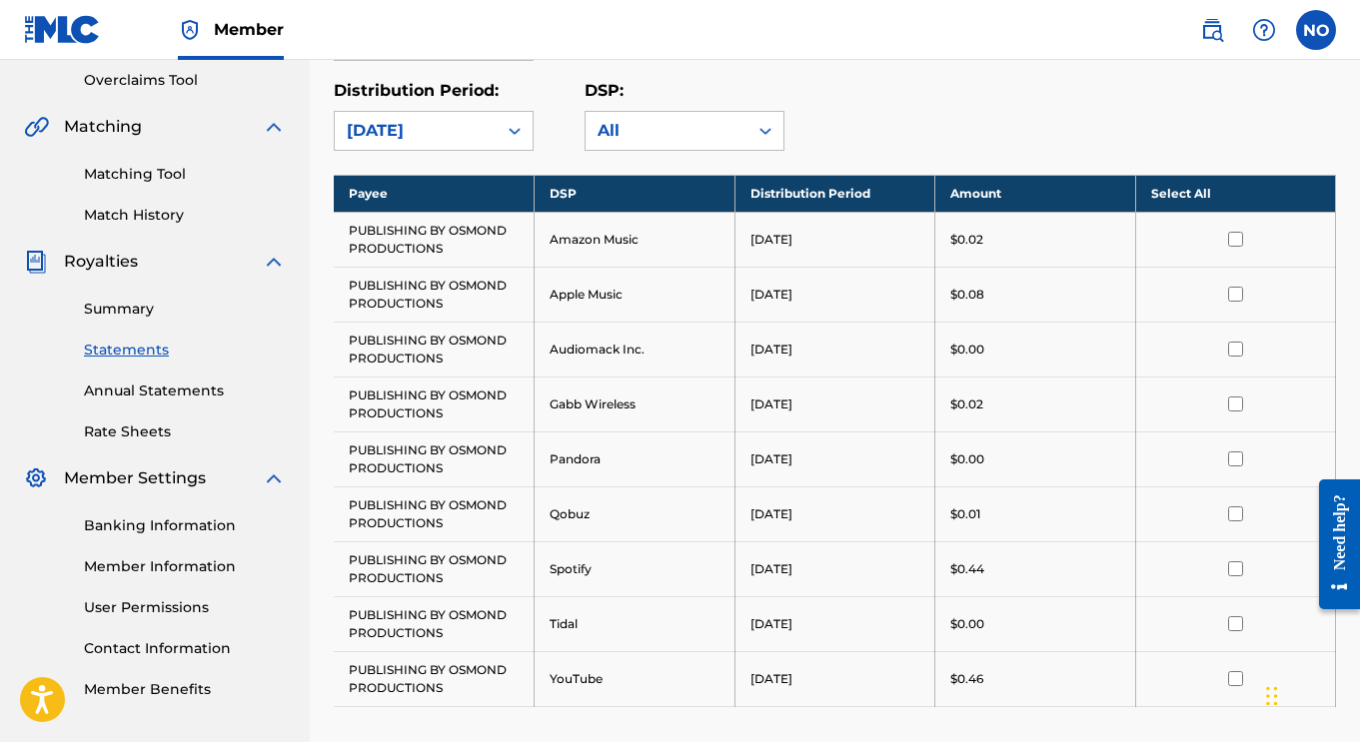
click at [1155, 187] on th "Select All" at bounding box center [1235, 193] width 201 height 37
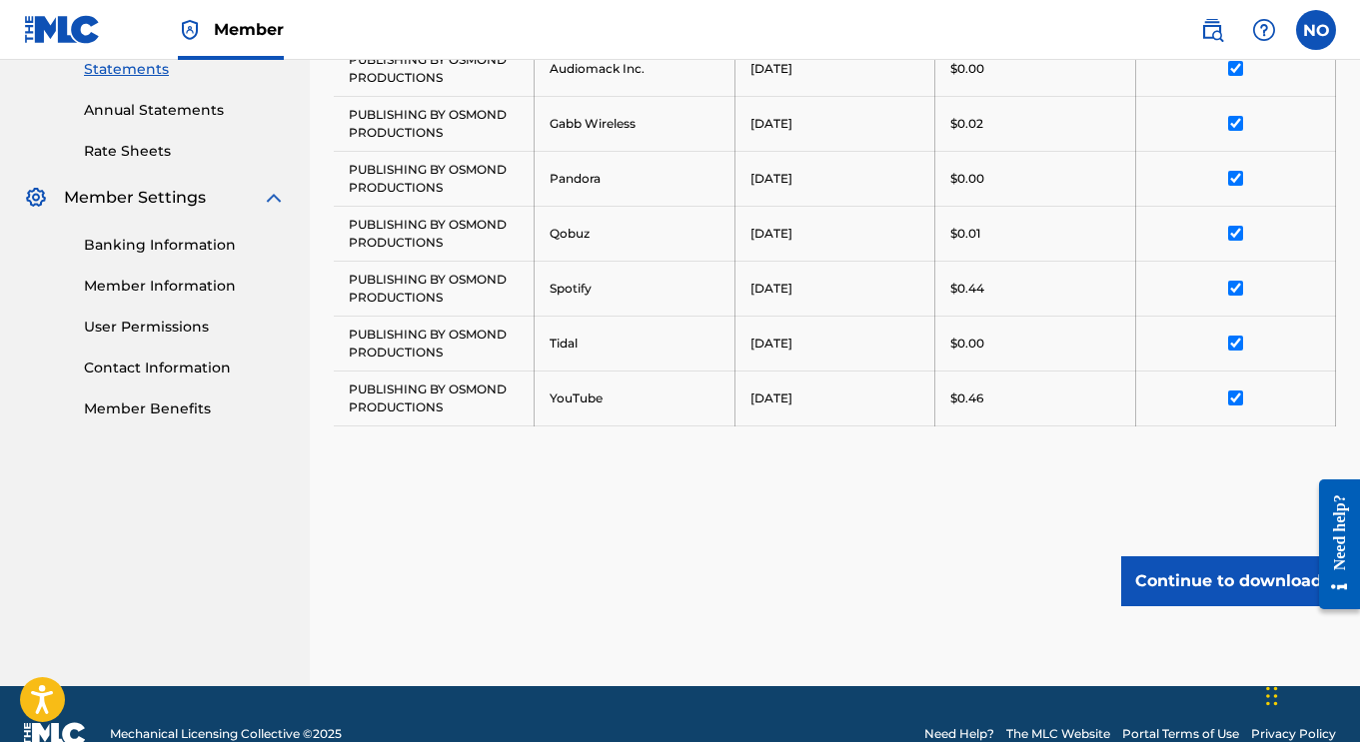
scroll to position [696, 0]
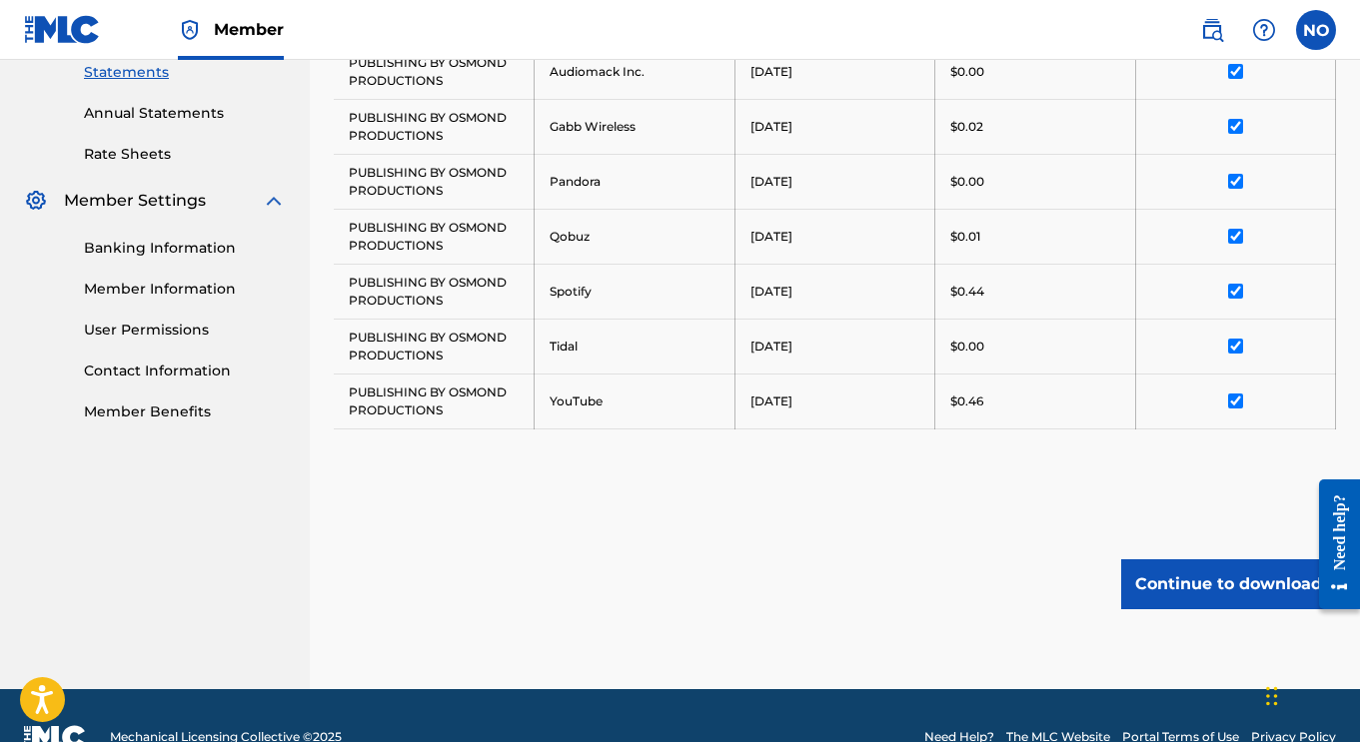
click at [1203, 587] on button "Continue to download" at bounding box center [1228, 584] width 215 height 50
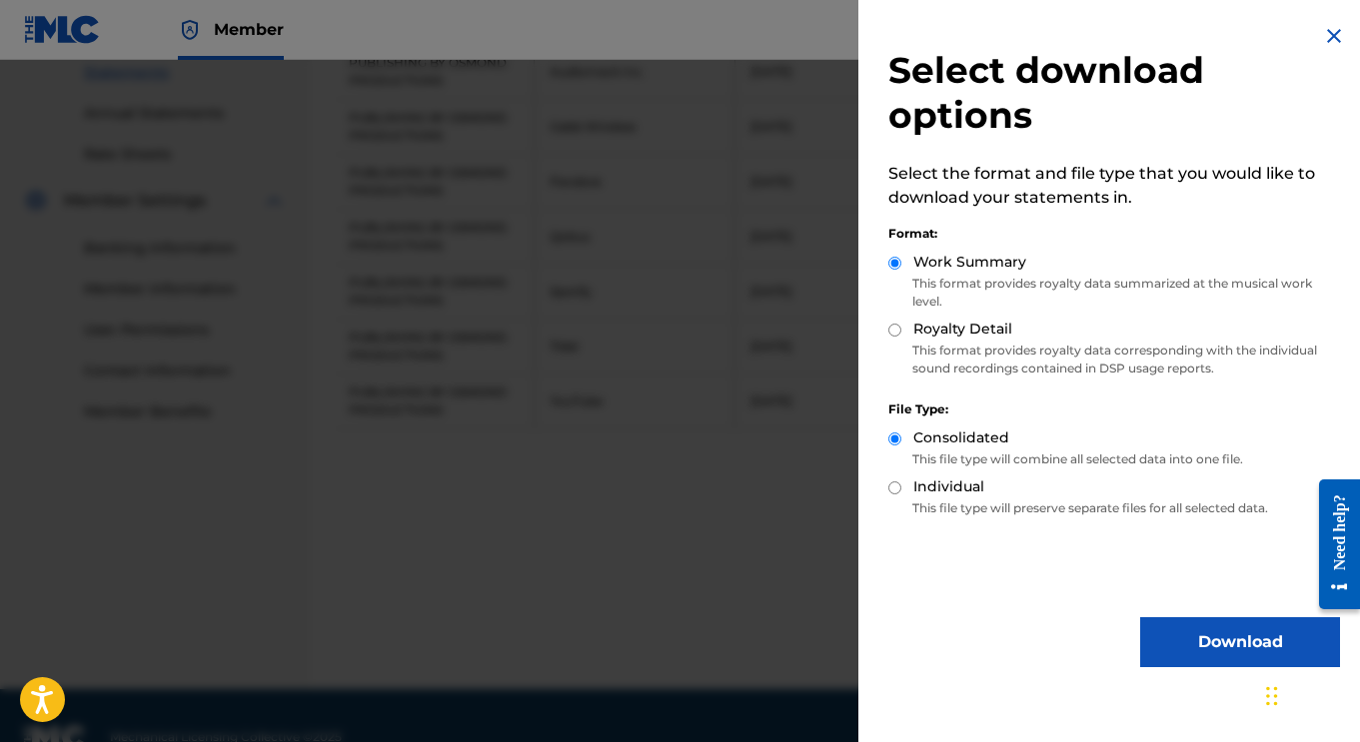
click at [1220, 653] on button "Download" at bounding box center [1240, 642] width 200 height 50
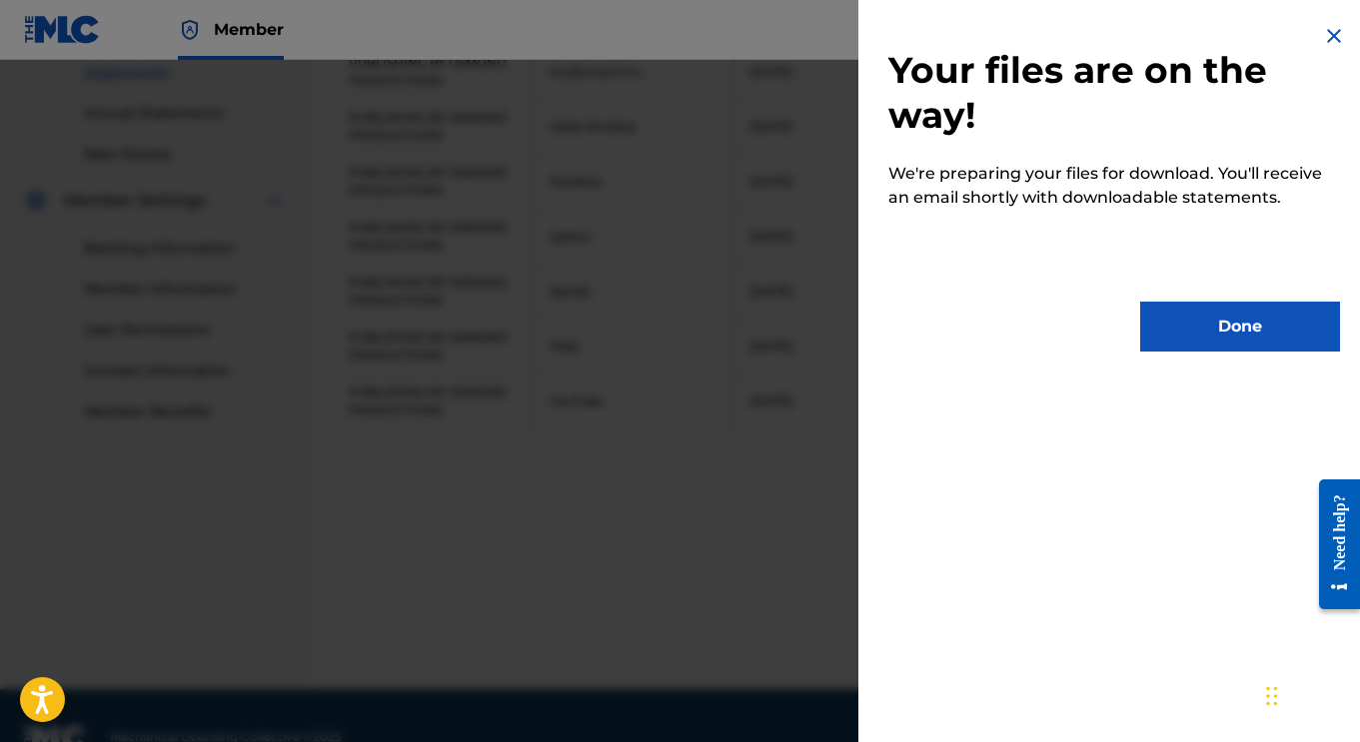
click at [1177, 308] on button "Done" at bounding box center [1240, 327] width 200 height 50
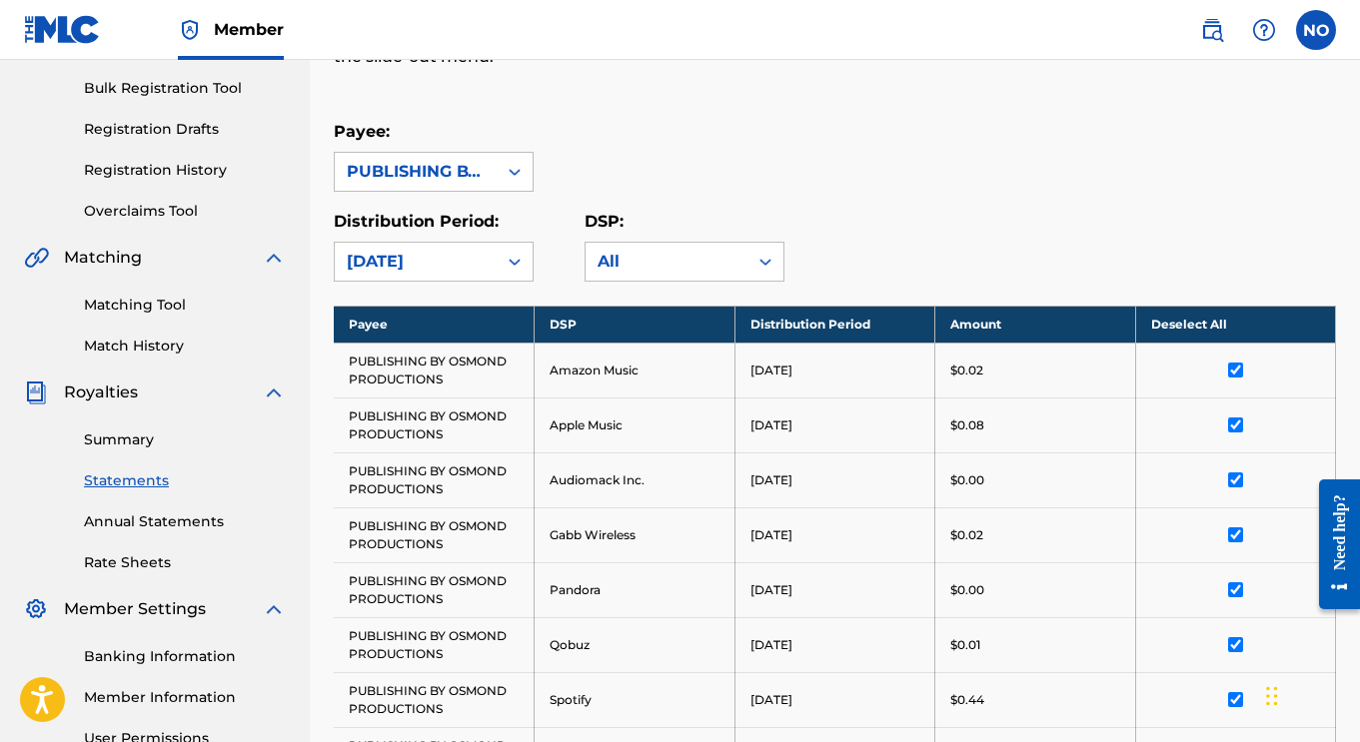
scroll to position [287, 0]
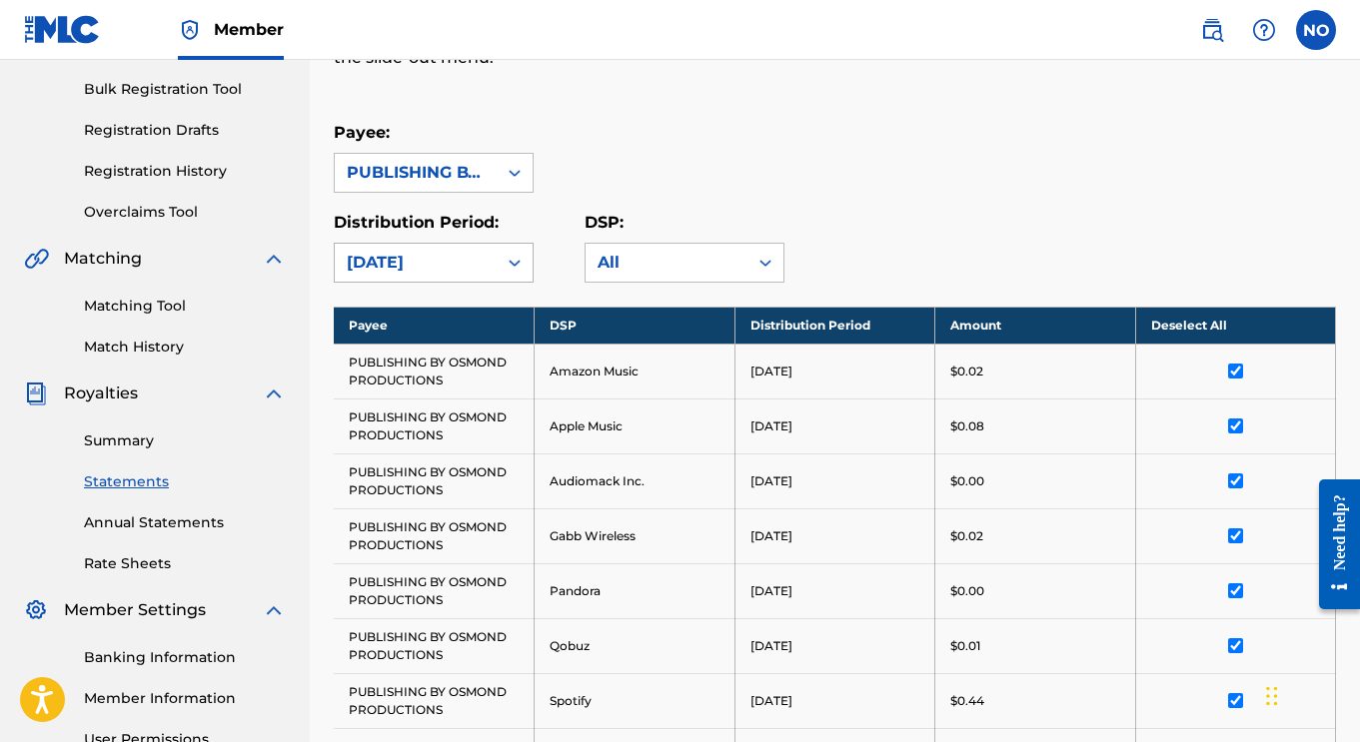
click at [484, 262] on div "[DATE]" at bounding box center [416, 263] width 162 height 38
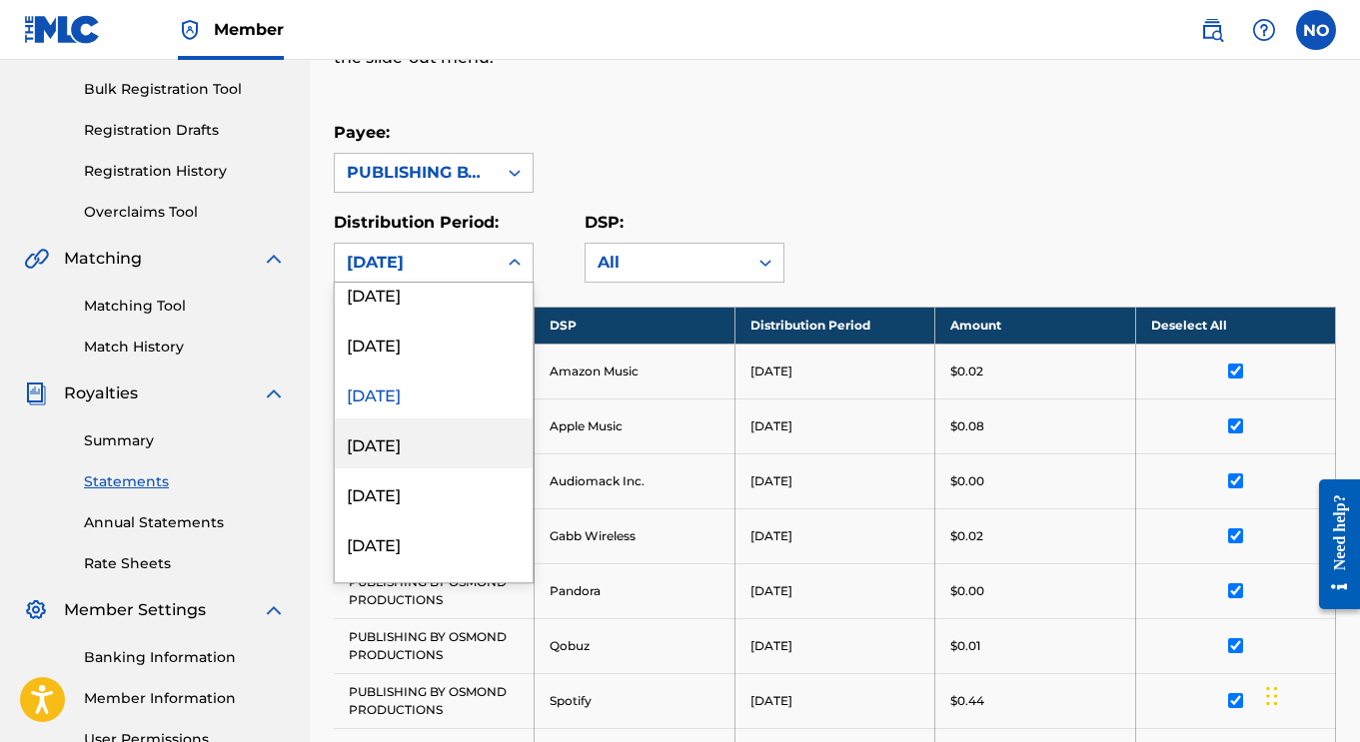
scroll to position [63, 0]
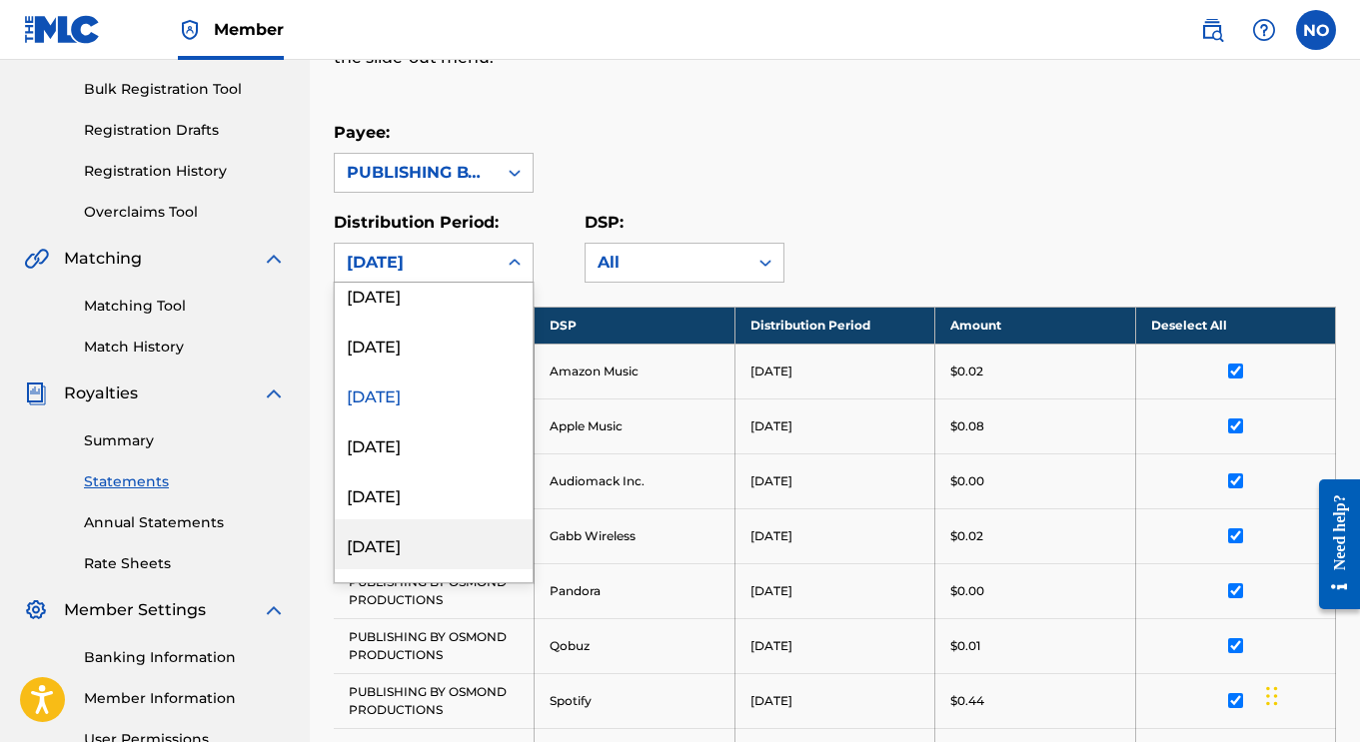
click at [419, 526] on div "[DATE]" at bounding box center [434, 544] width 198 height 50
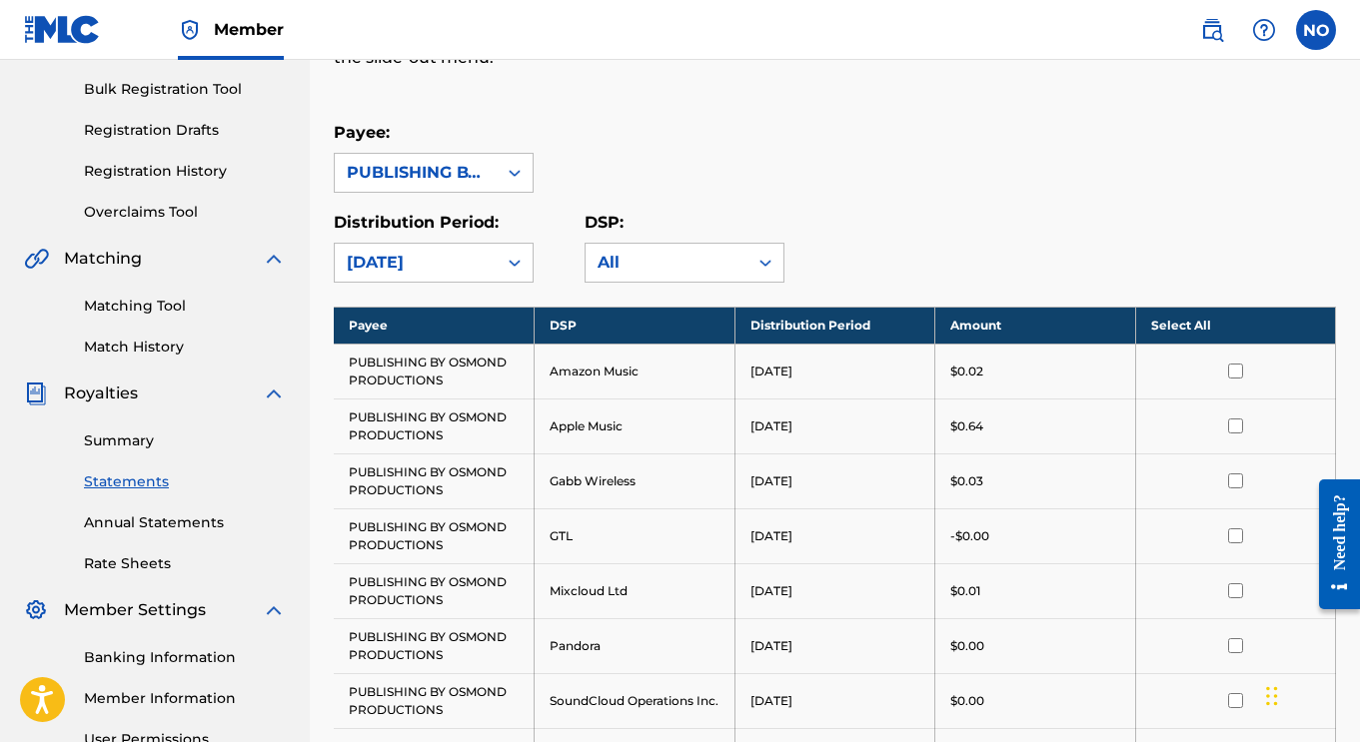
click at [1190, 316] on th "Select All" at bounding box center [1235, 325] width 201 height 37
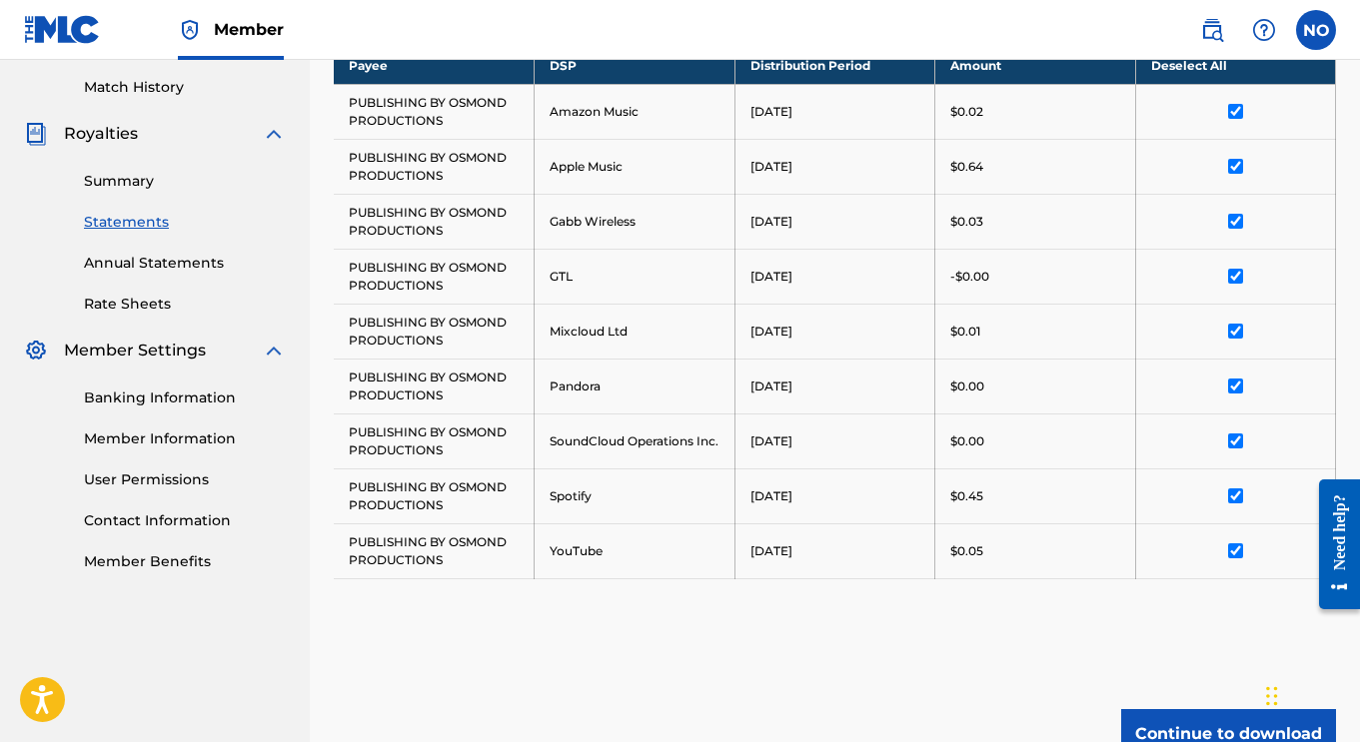
scroll to position [547, 0]
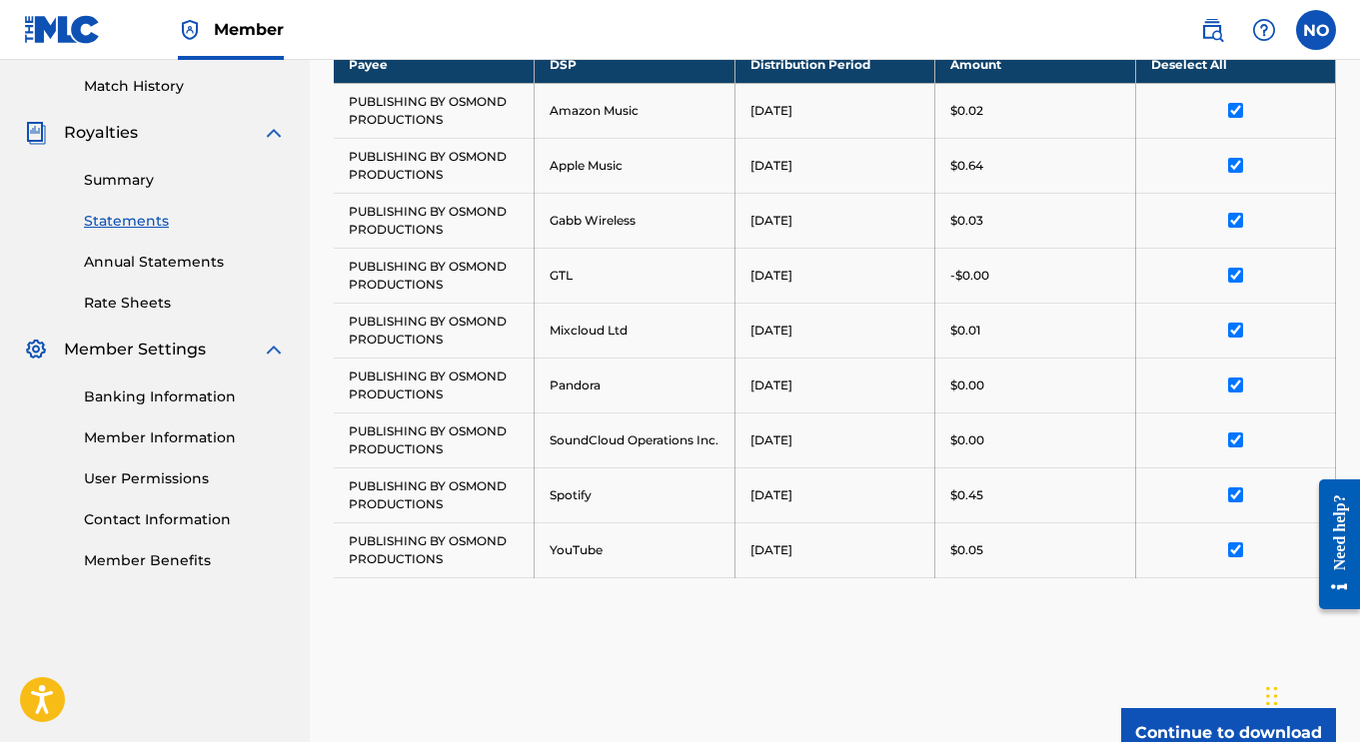
click at [1213, 735] on button "Continue to download" at bounding box center [1228, 733] width 215 height 50
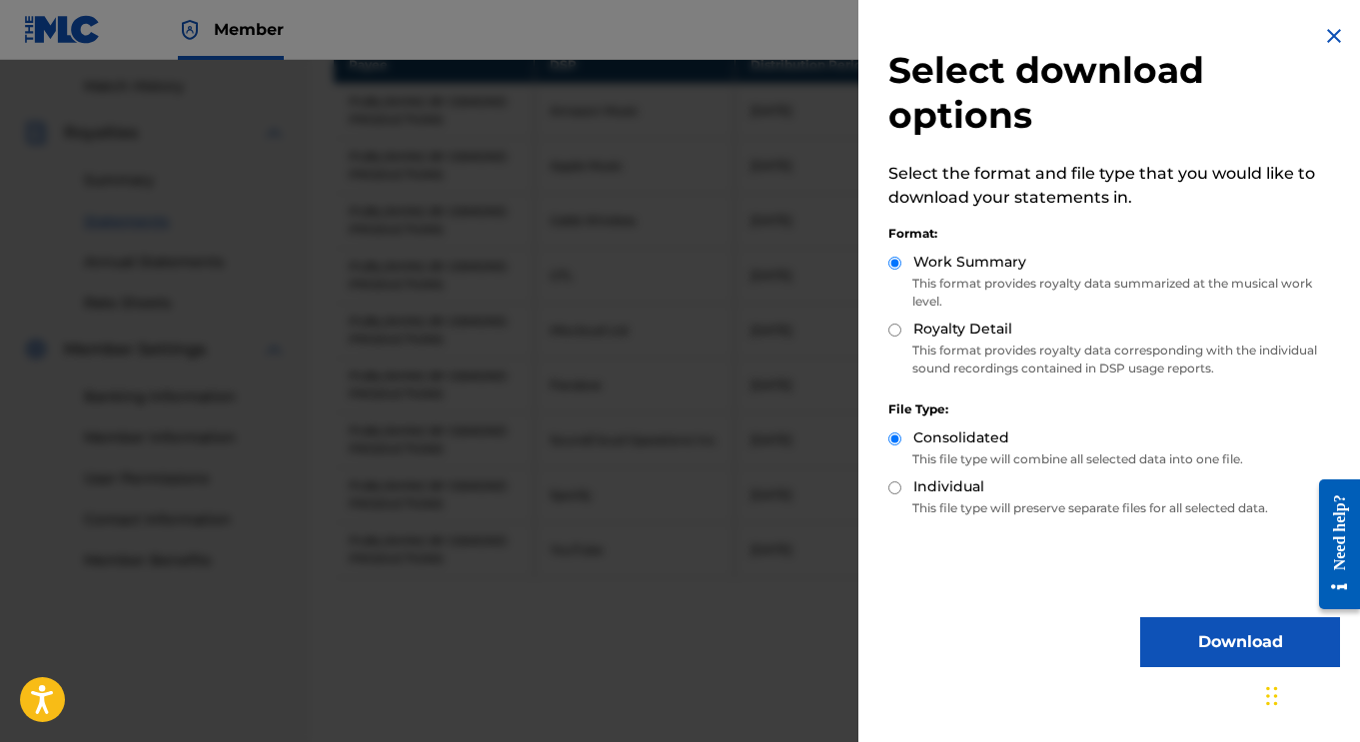
click at [1195, 644] on button "Download" at bounding box center [1240, 642] width 200 height 50
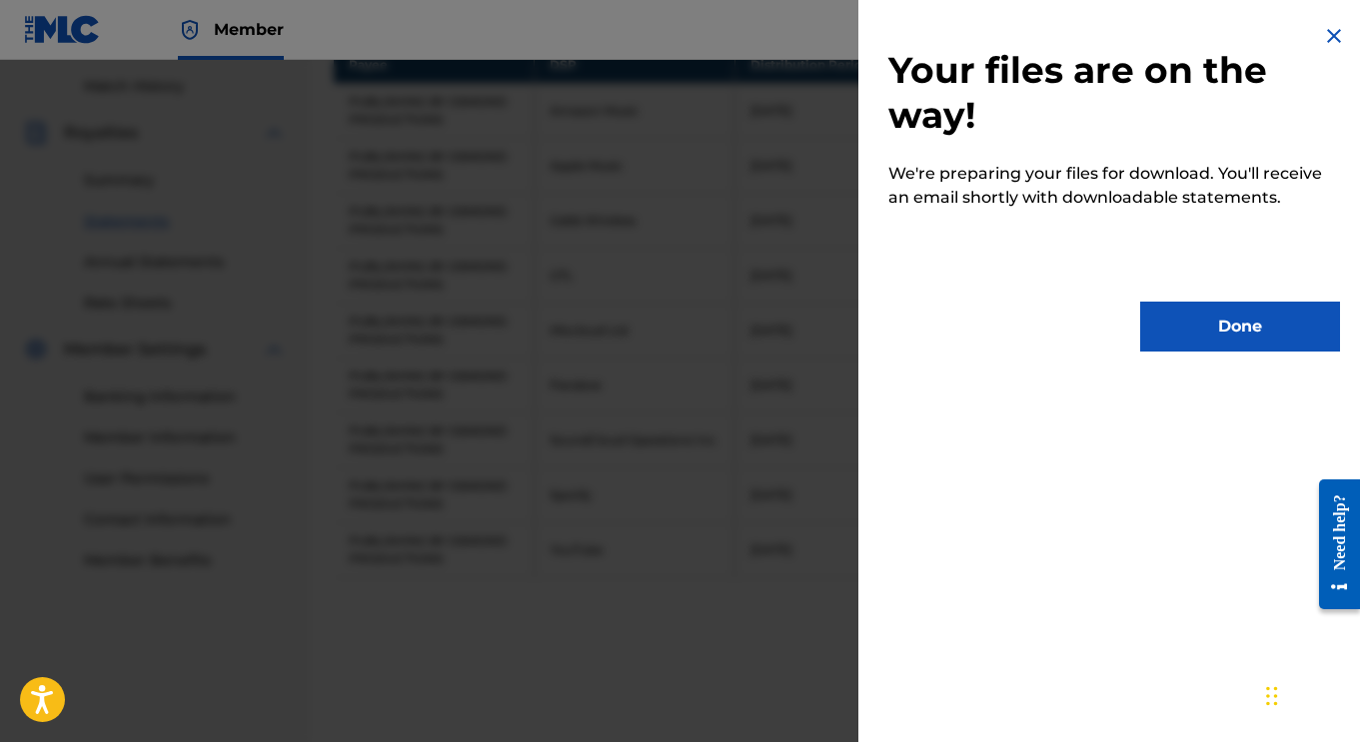
click at [1159, 316] on button "Done" at bounding box center [1240, 327] width 200 height 50
